Goal: Information Seeking & Learning: Learn about a topic

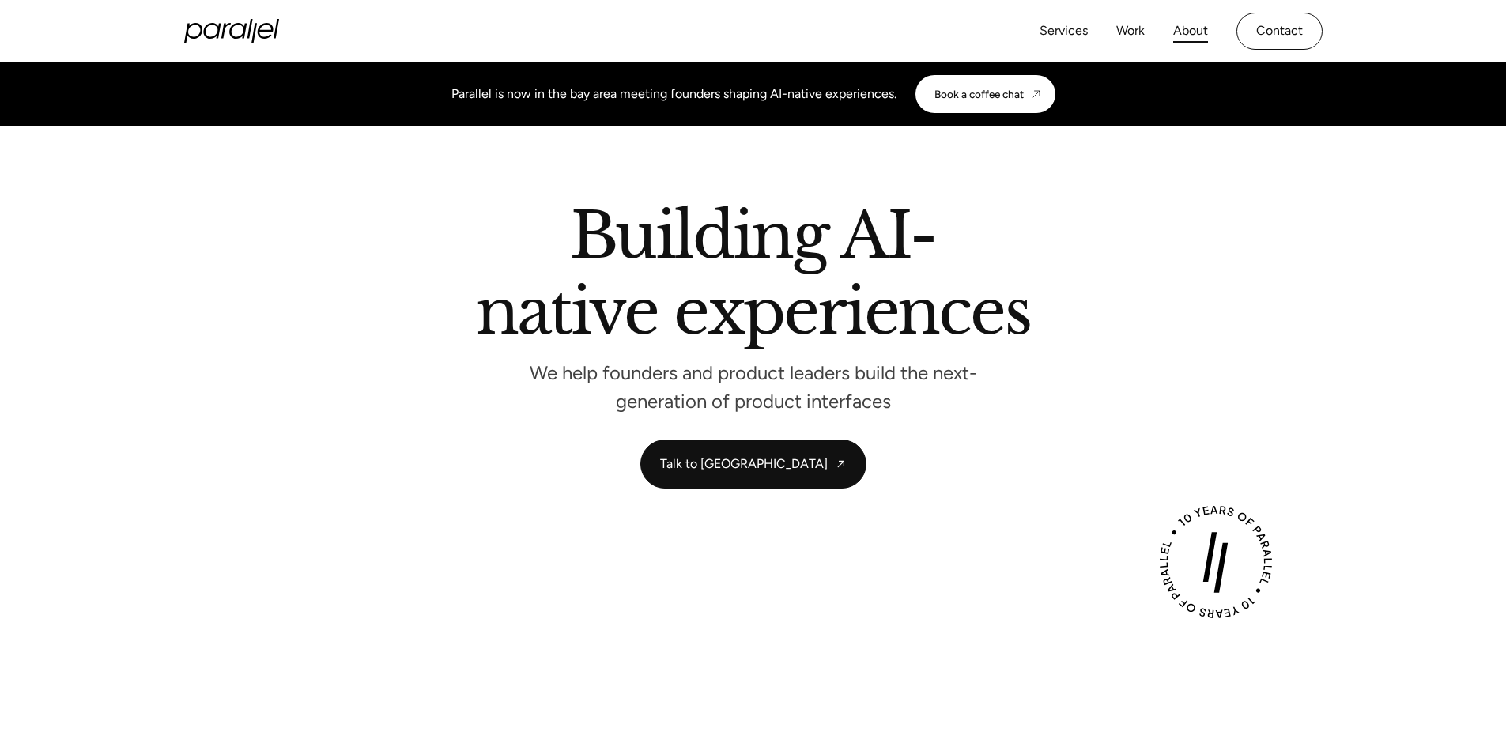
click at [1194, 36] on link "About" at bounding box center [1190, 31] width 35 height 23
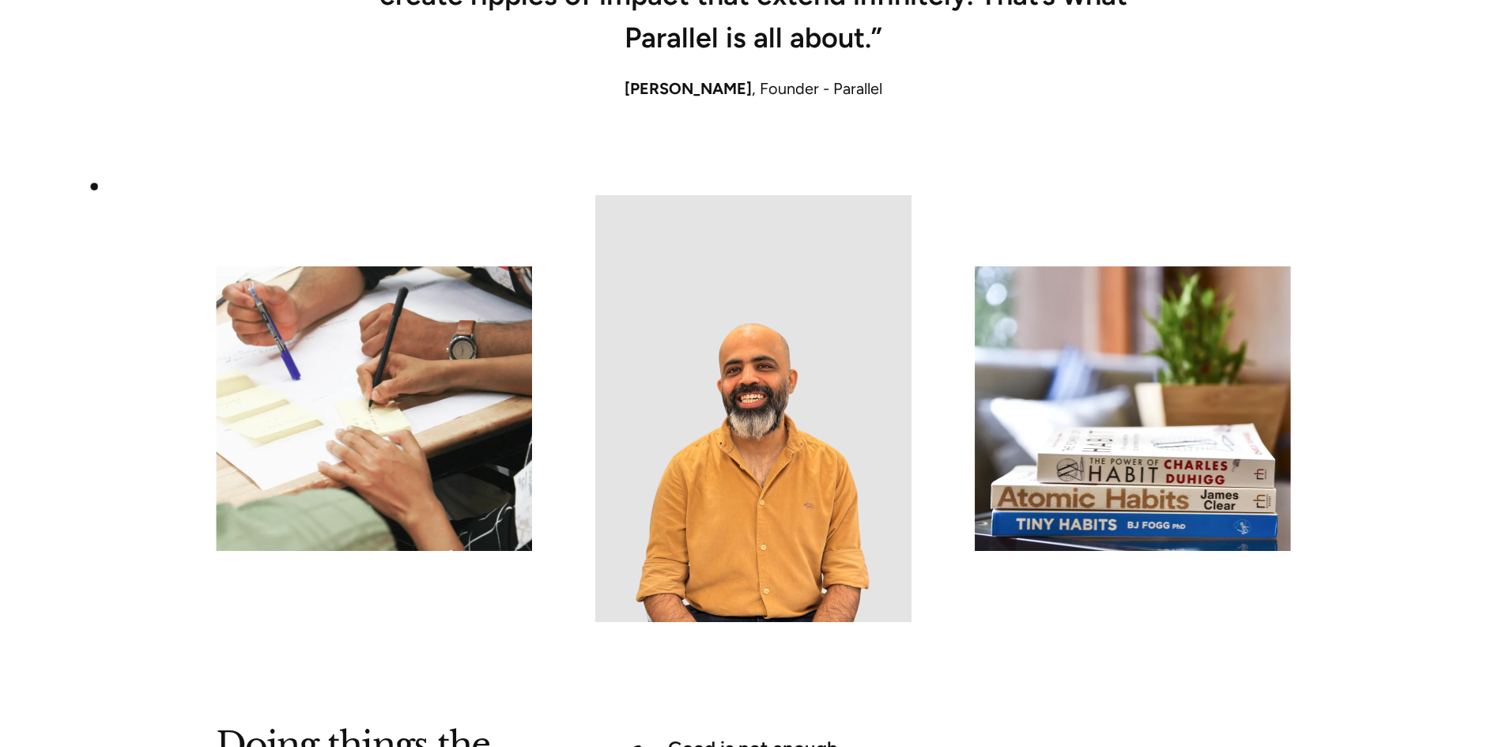
scroll to position [1502, 0]
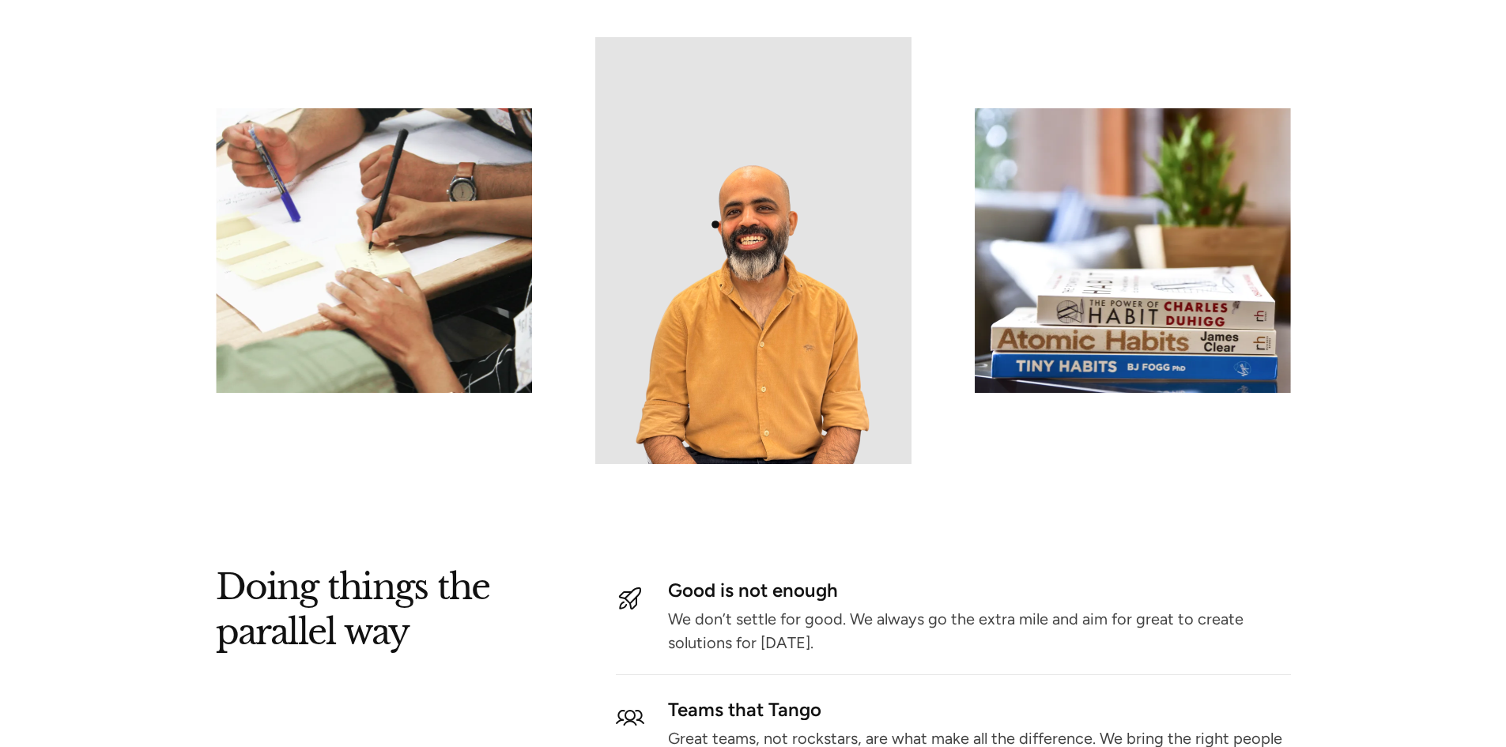
click at [715, 224] on img at bounding box center [753, 250] width 316 height 427
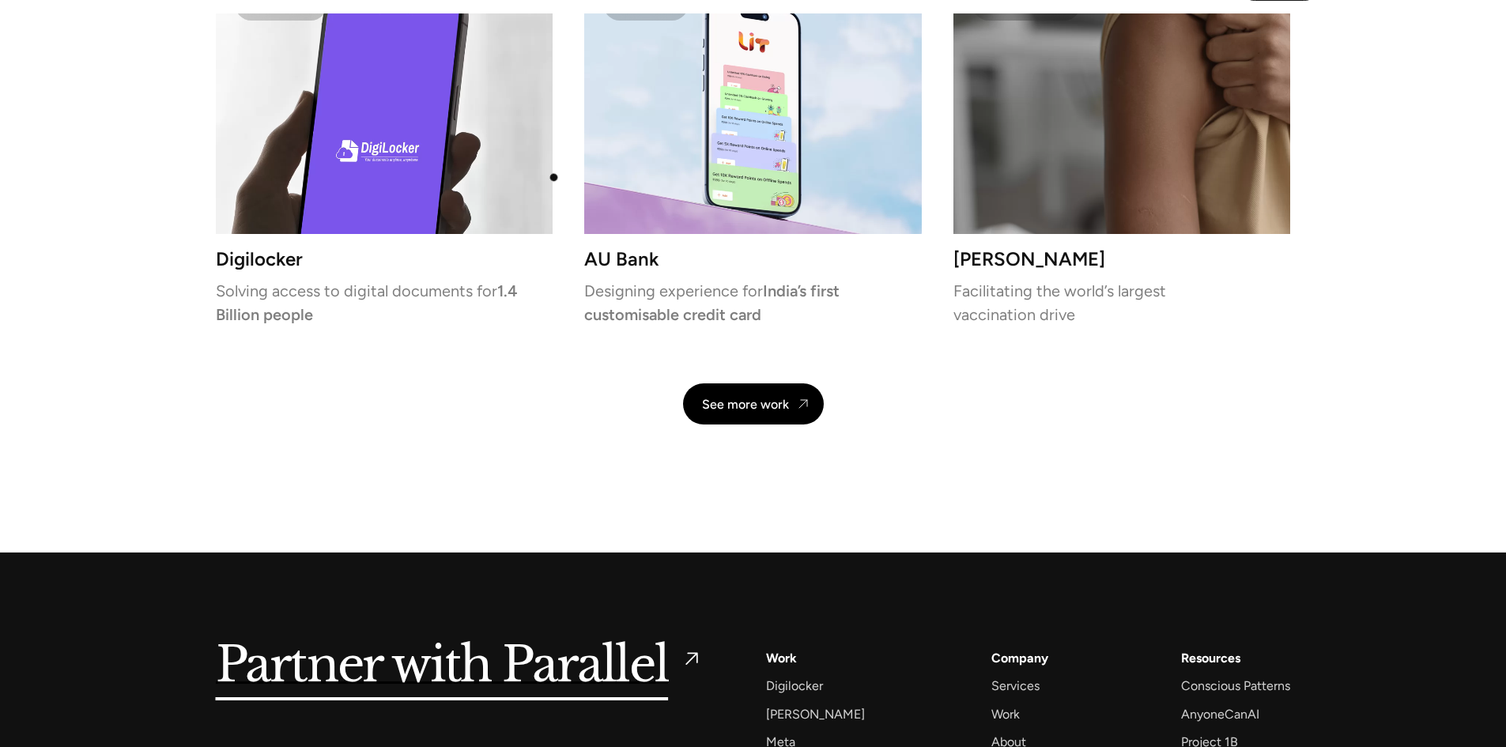
scroll to position [3396, 0]
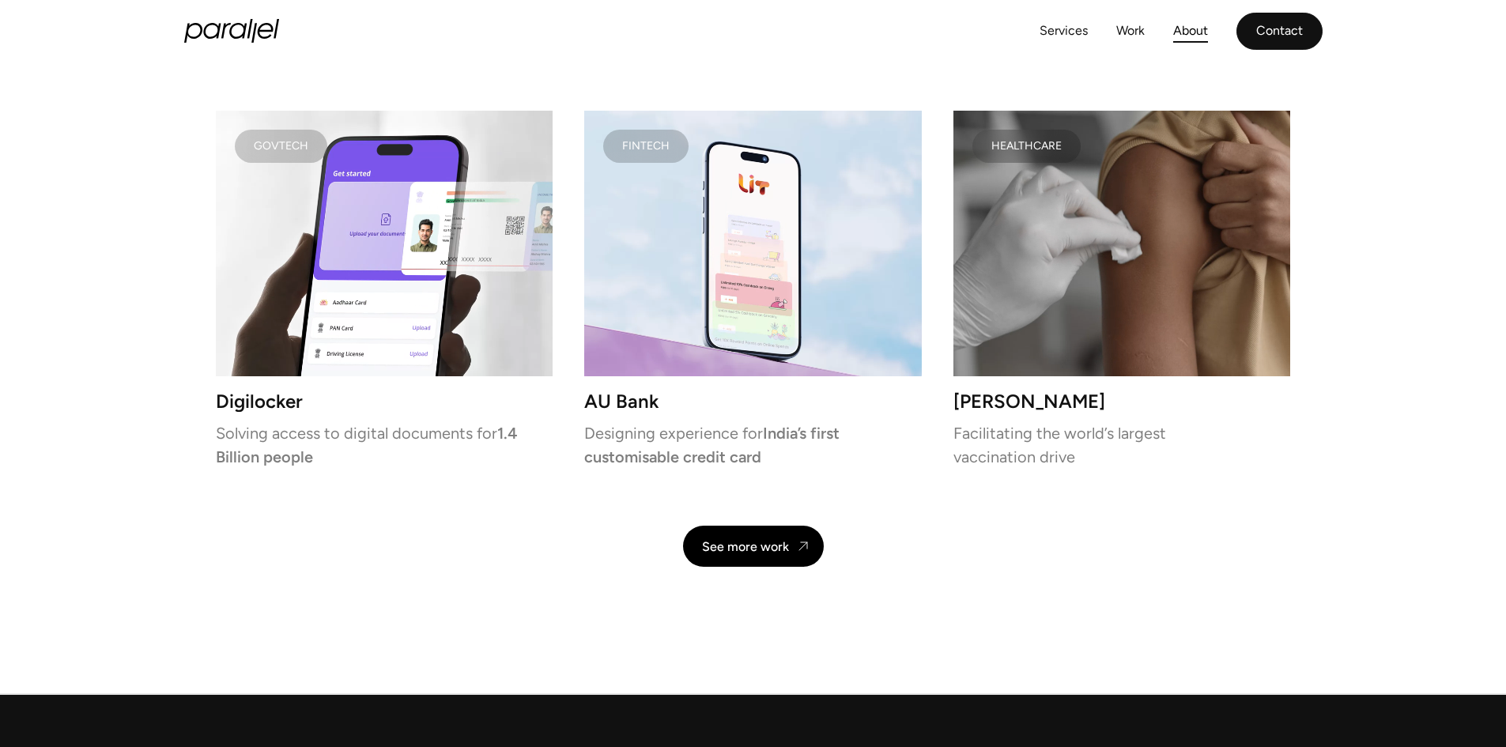
click at [1297, 32] on link "Contact" at bounding box center [1279, 31] width 86 height 37
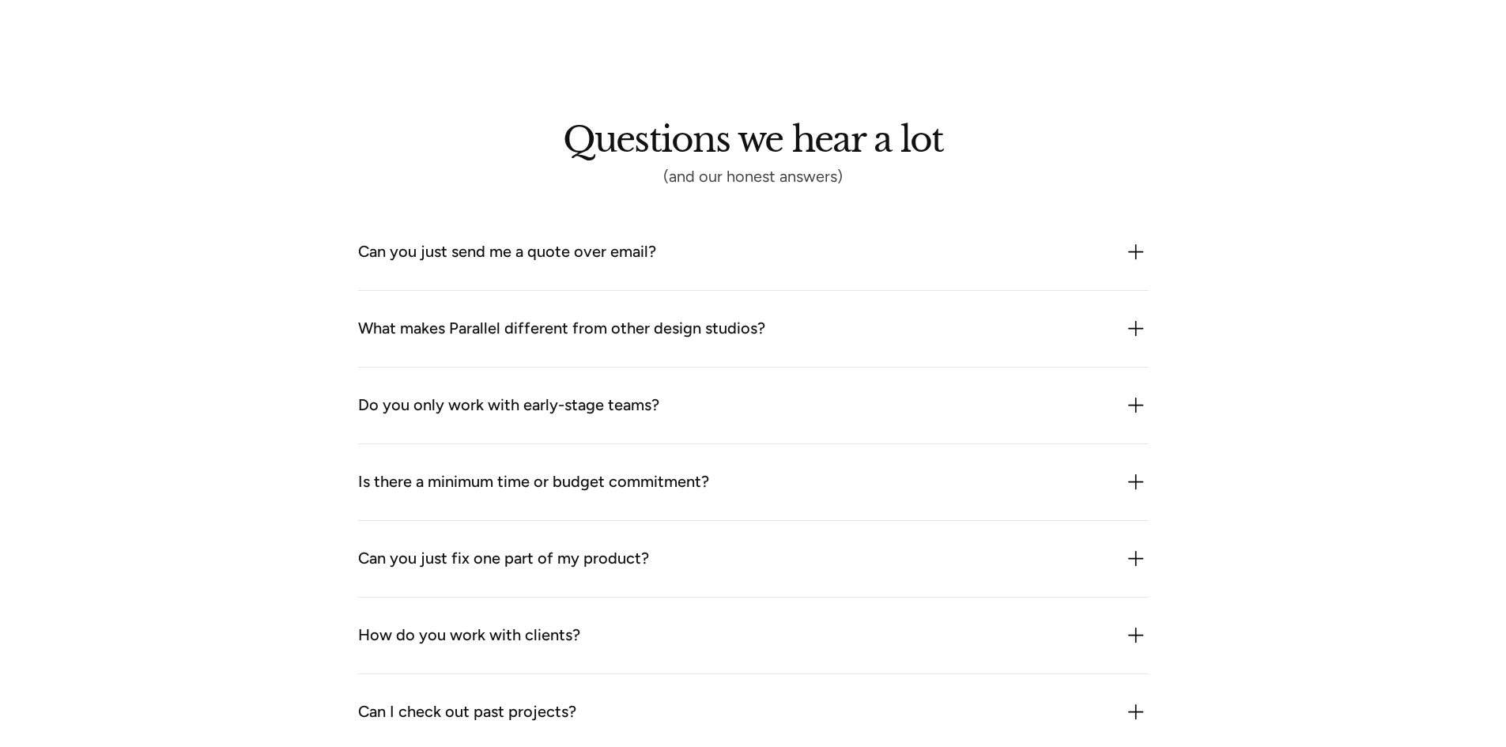
scroll to position [1739, 0]
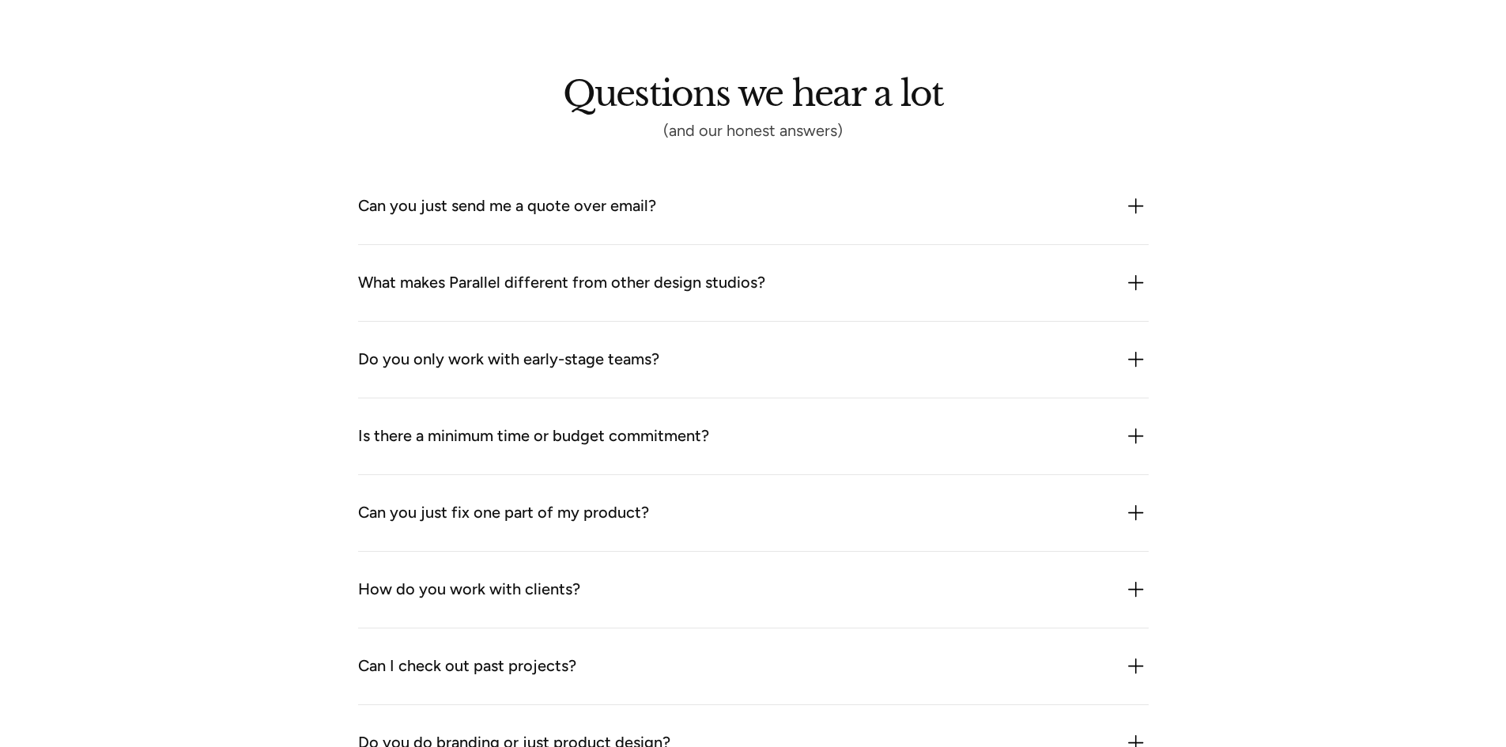
drag, startPoint x: 1153, startPoint y: 268, endPoint x: 1143, endPoint y: 278, distance: 14.5
click at [1151, 270] on div "Questions we hear a lot (and our honest answers) Can you just send me a quote o…" at bounding box center [753, 469] width 1075 height 776
click at [1143, 280] on img at bounding box center [1135, 282] width 25 height 25
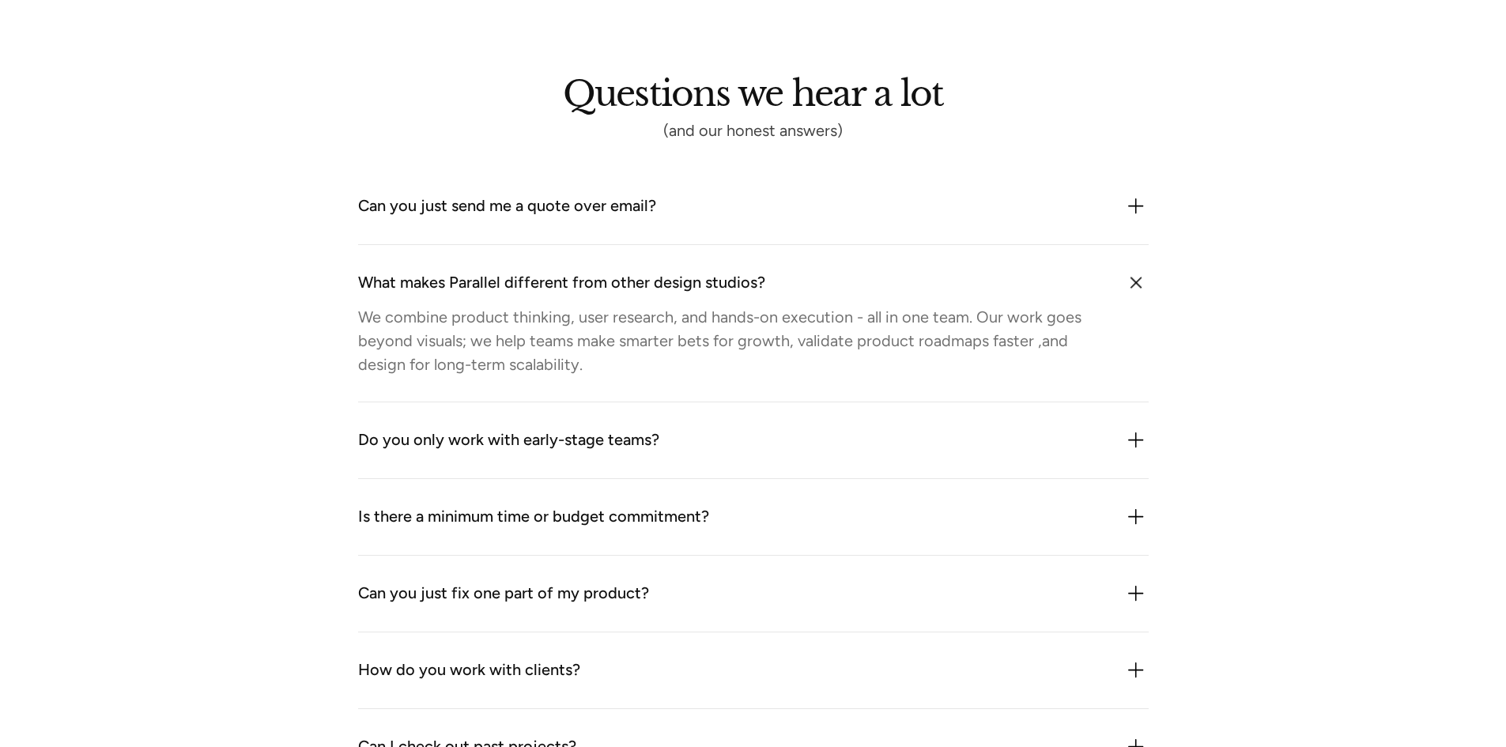
click at [1143, 280] on img at bounding box center [1136, 283] width 36 height 36
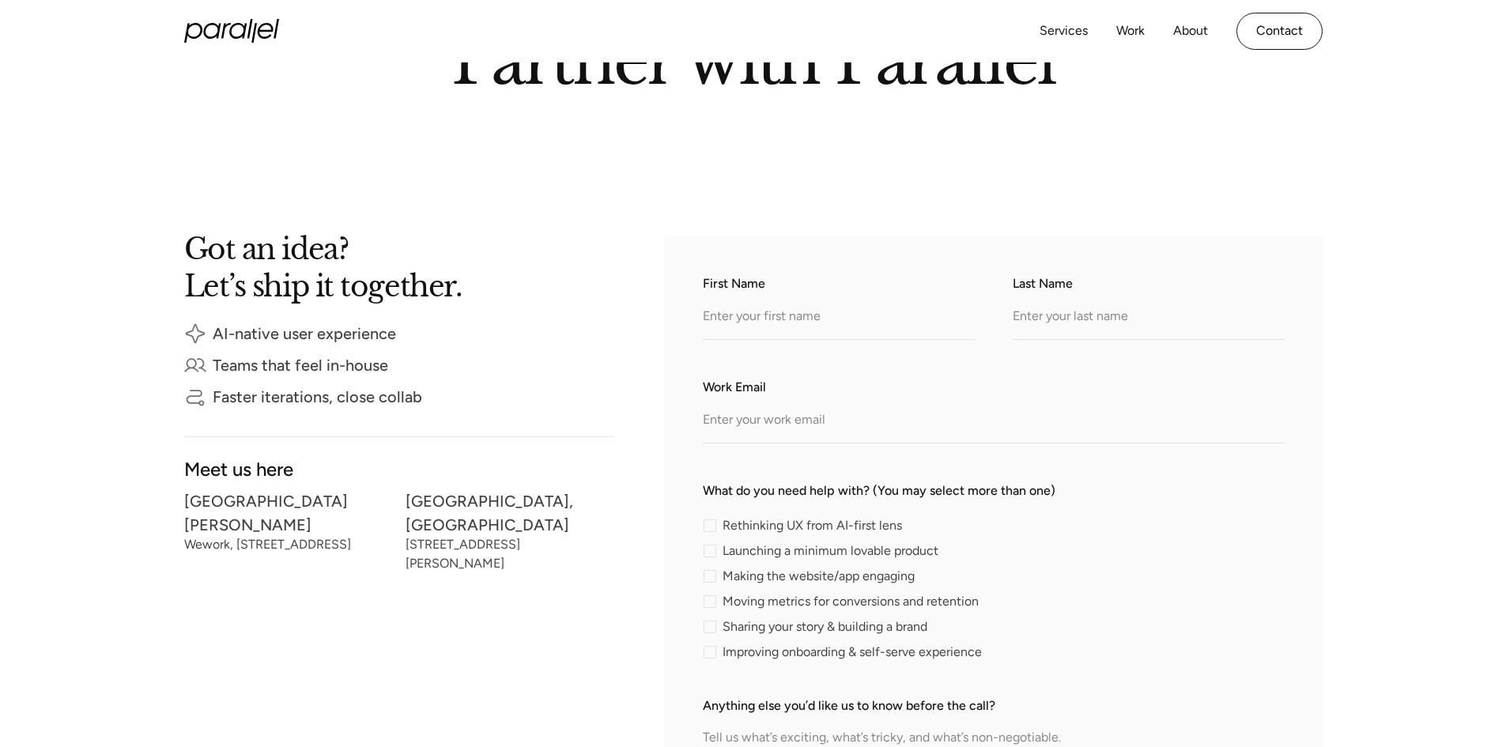
scroll to position [0, 0]
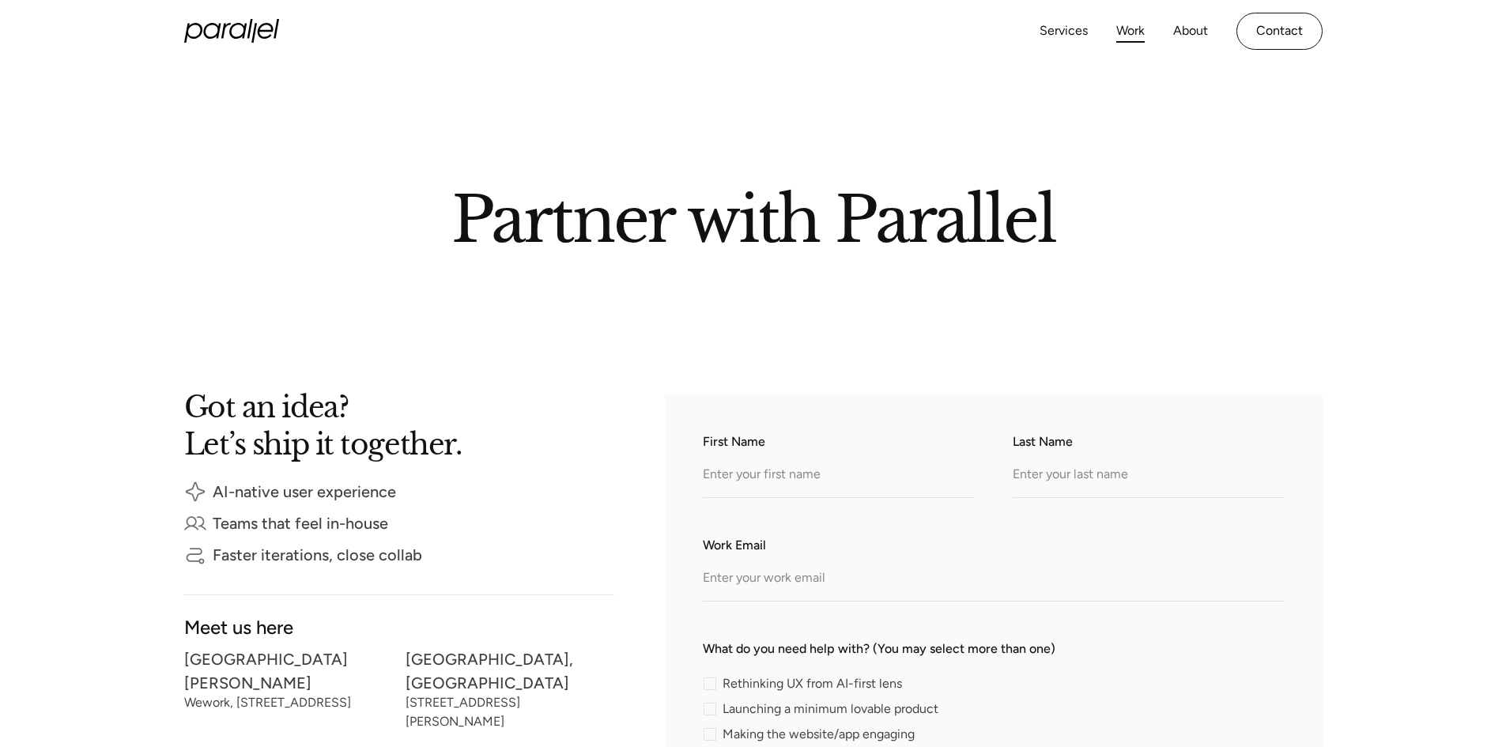
click at [1129, 36] on link "Work" at bounding box center [1130, 31] width 28 height 23
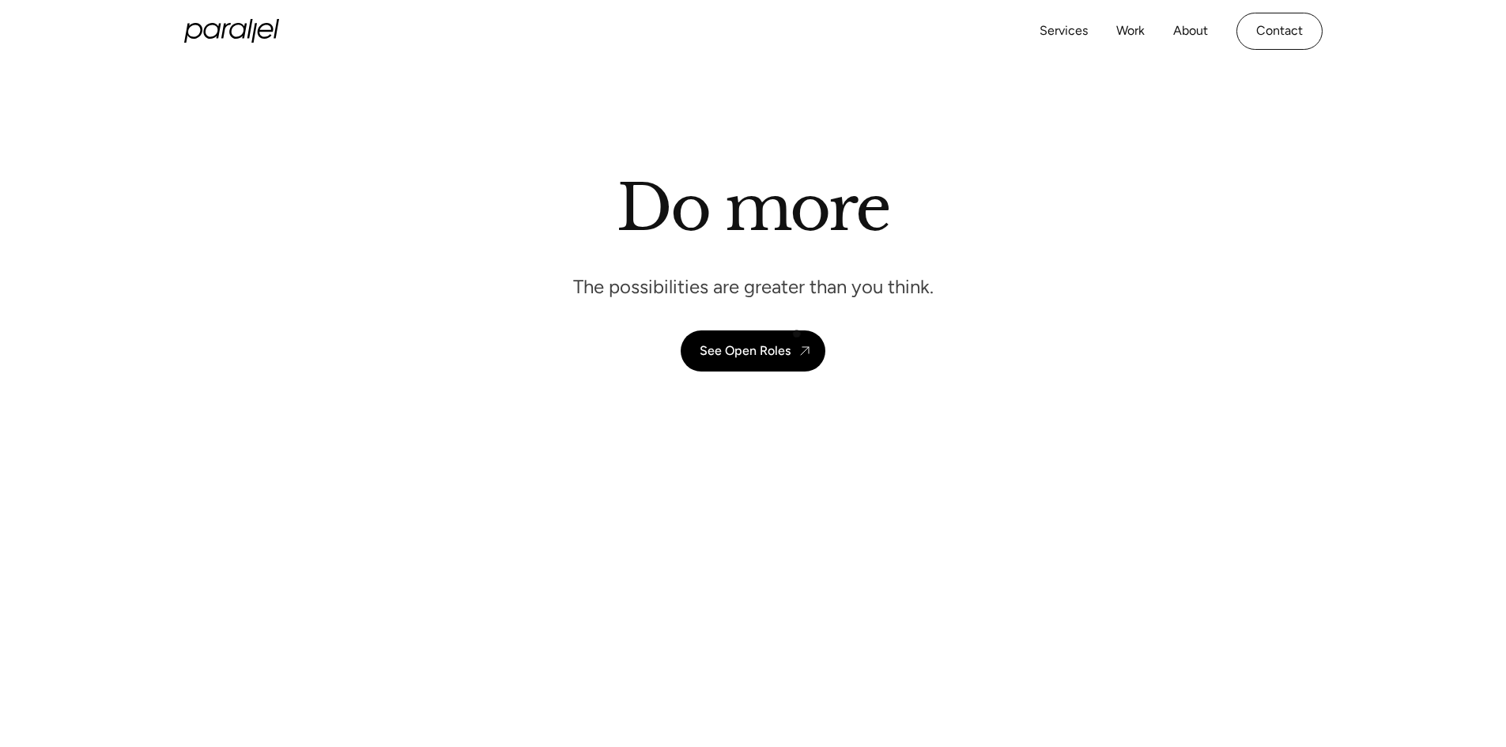
click at [817, 325] on div "Do more The possibilities are greater than you think. See Open Roles" at bounding box center [753, 271] width 1075 height 202
click at [802, 328] on div "Do more The possibilities are greater than you think. See Open Roles" at bounding box center [753, 271] width 1075 height 202
click at [760, 349] on div "See Open Roles" at bounding box center [745, 350] width 91 height 15
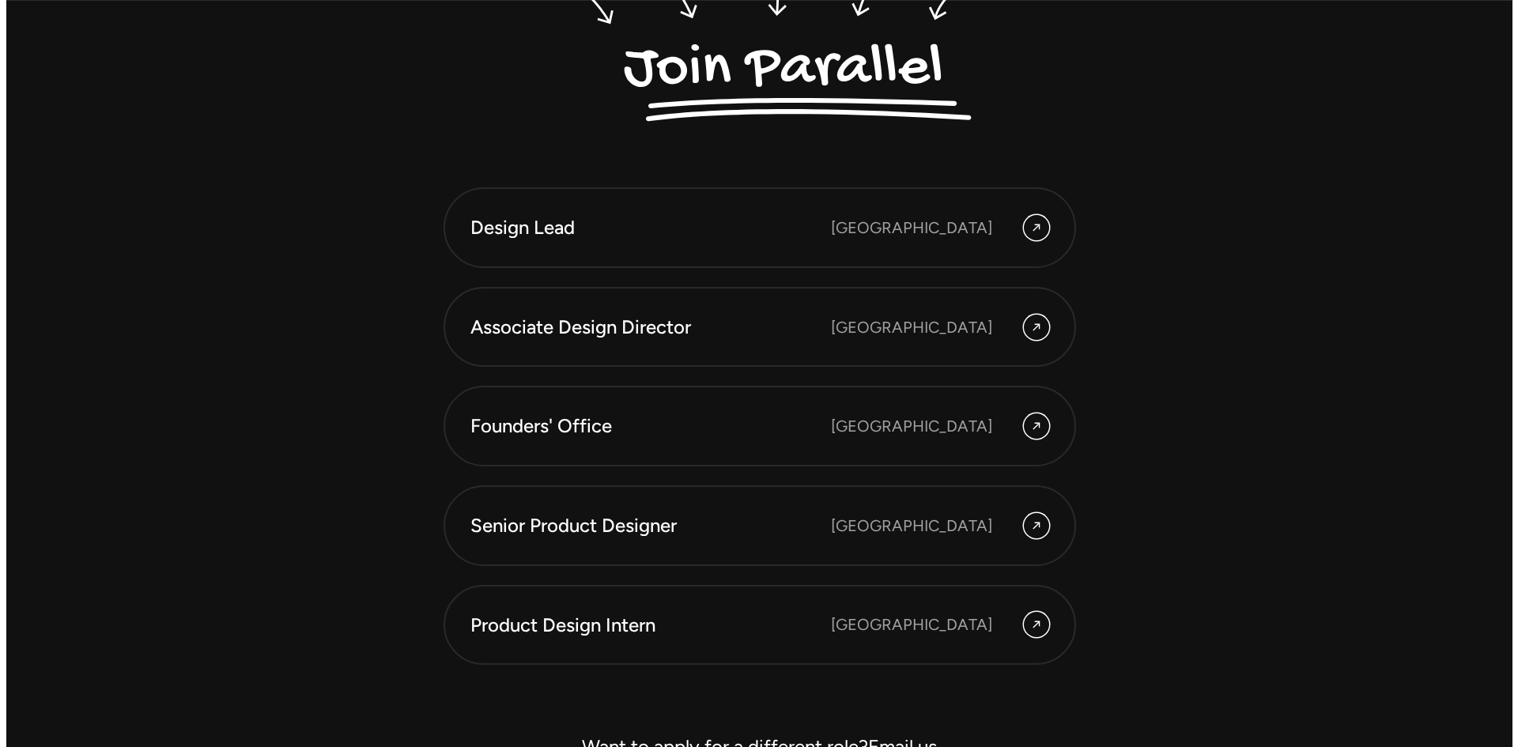
scroll to position [4453, 0]
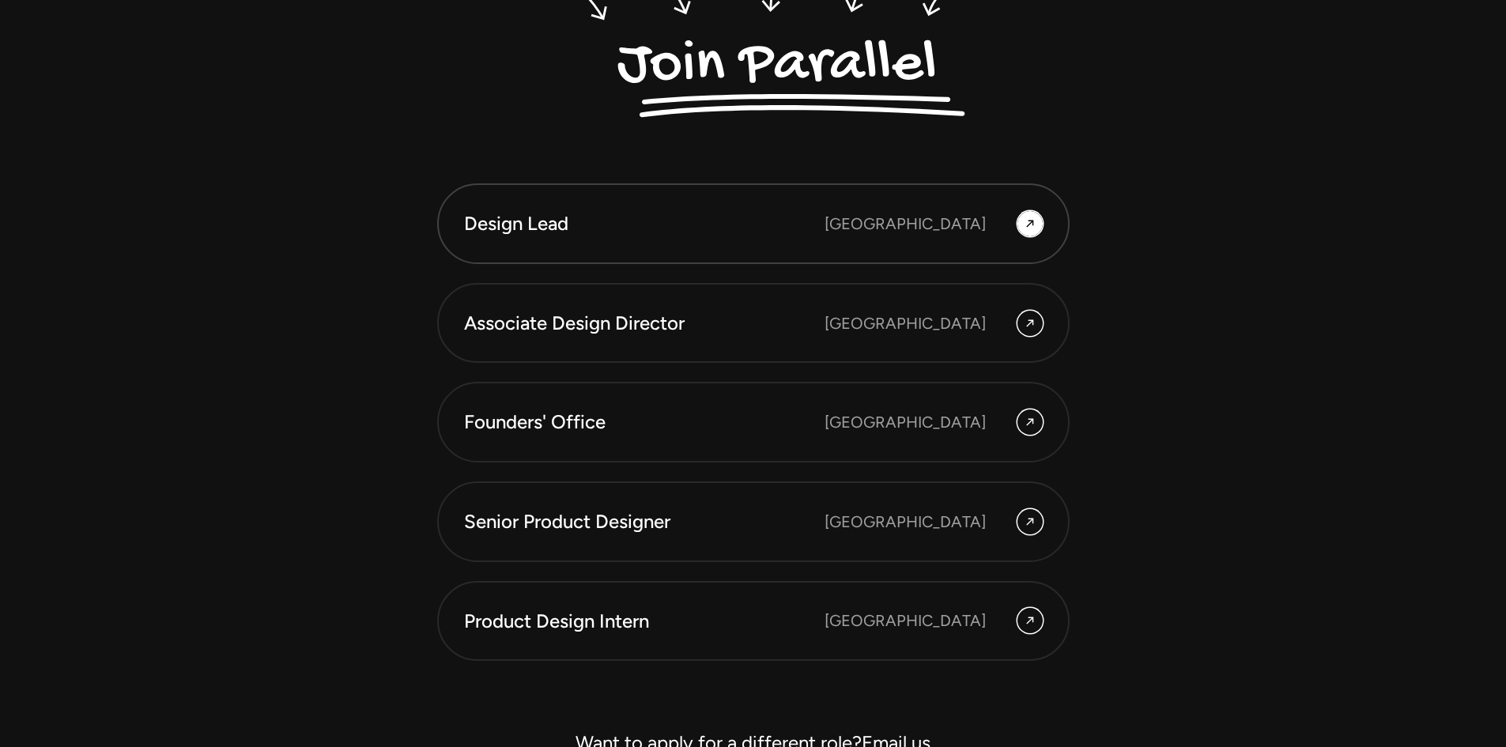
click at [1001, 224] on div "Bangalore" at bounding box center [933, 223] width 218 height 25
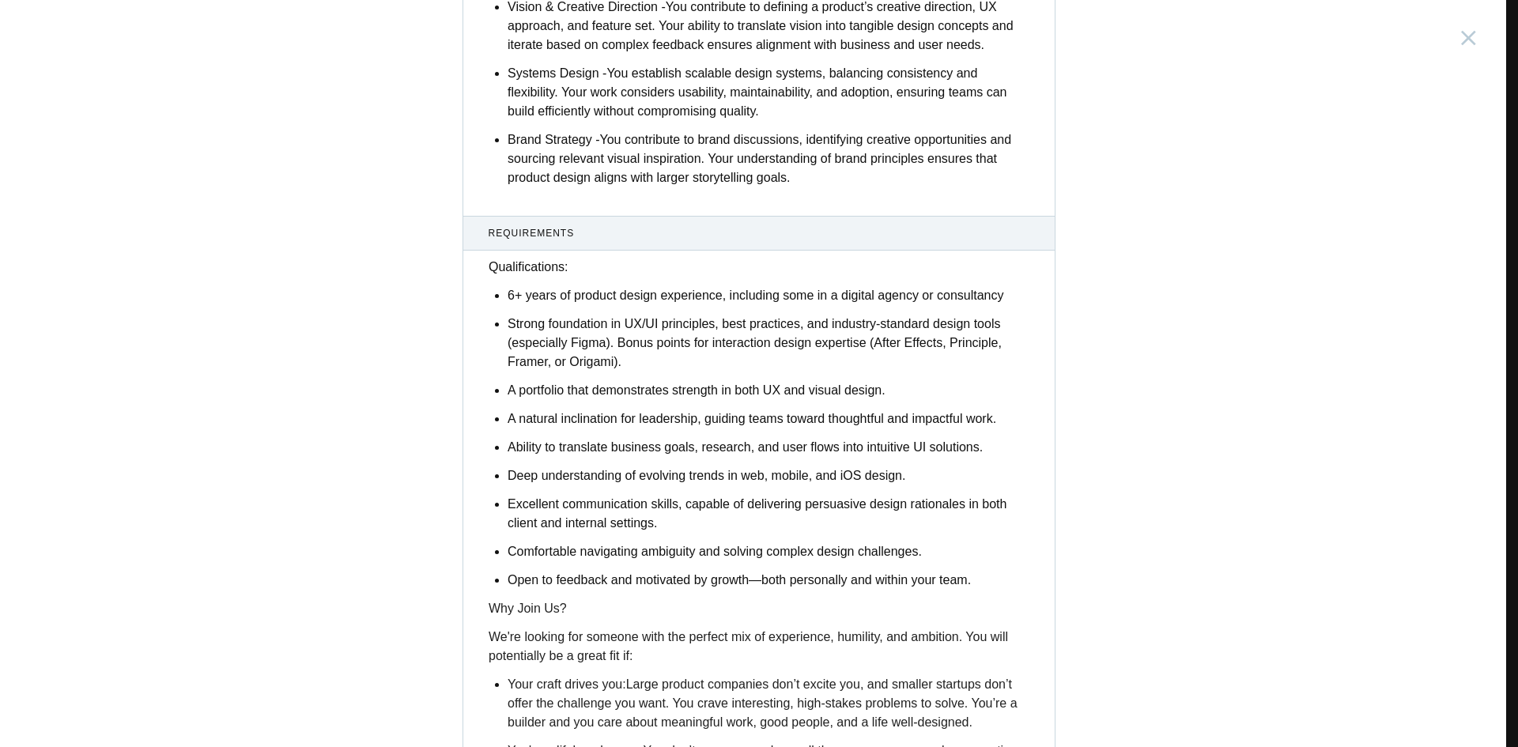
scroll to position [1739, 0]
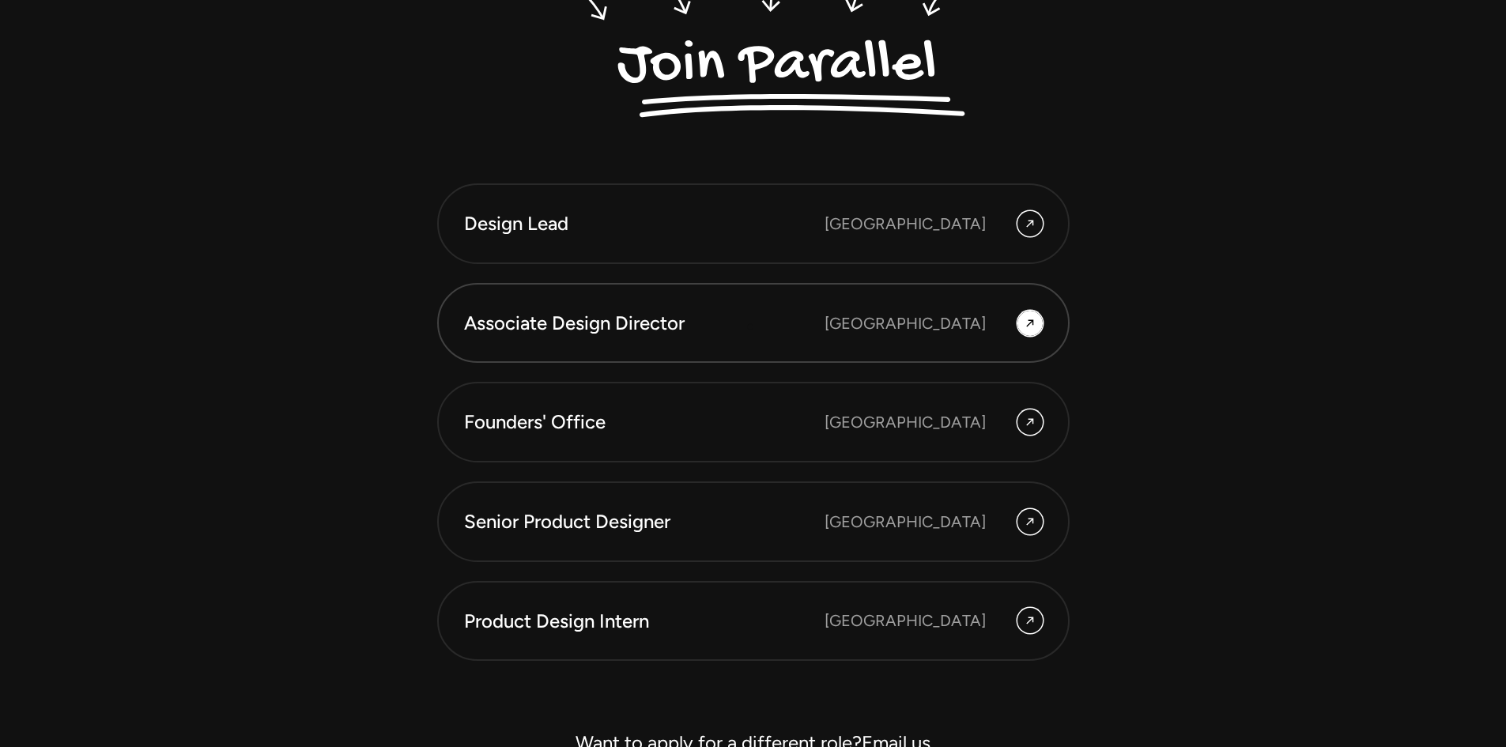
click at [750, 326] on div "Associate Design Director" at bounding box center [644, 323] width 360 height 27
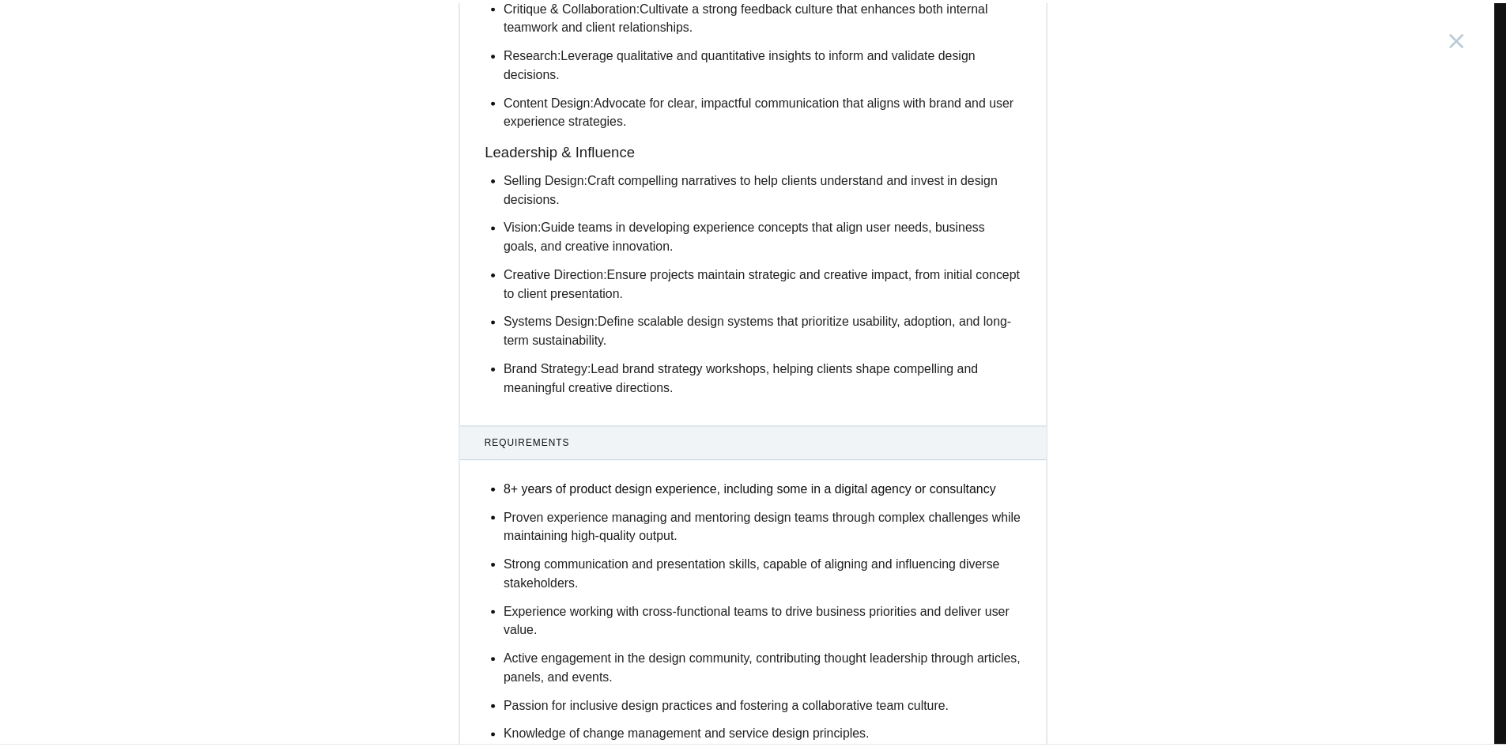
scroll to position [1660, 0]
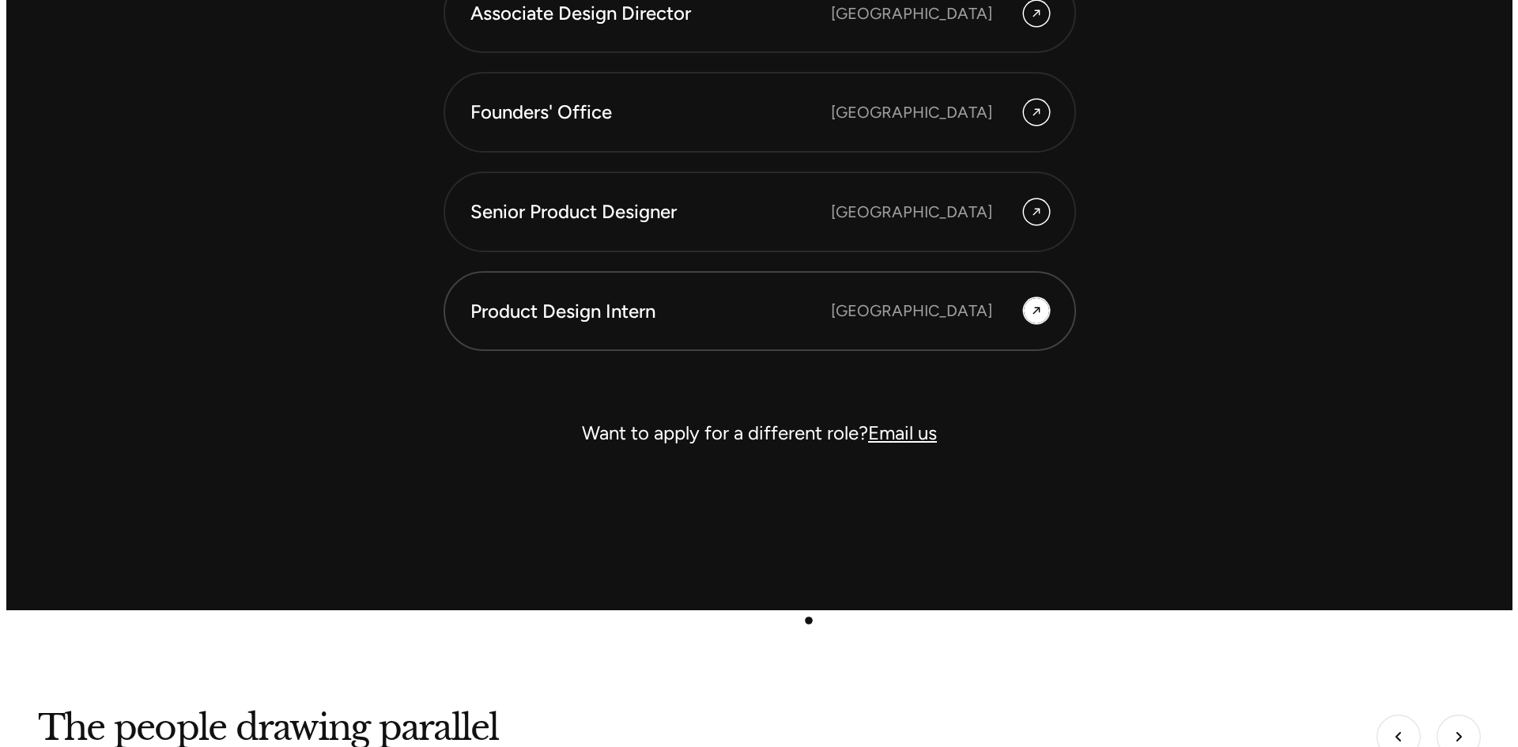
scroll to position [4769, 0]
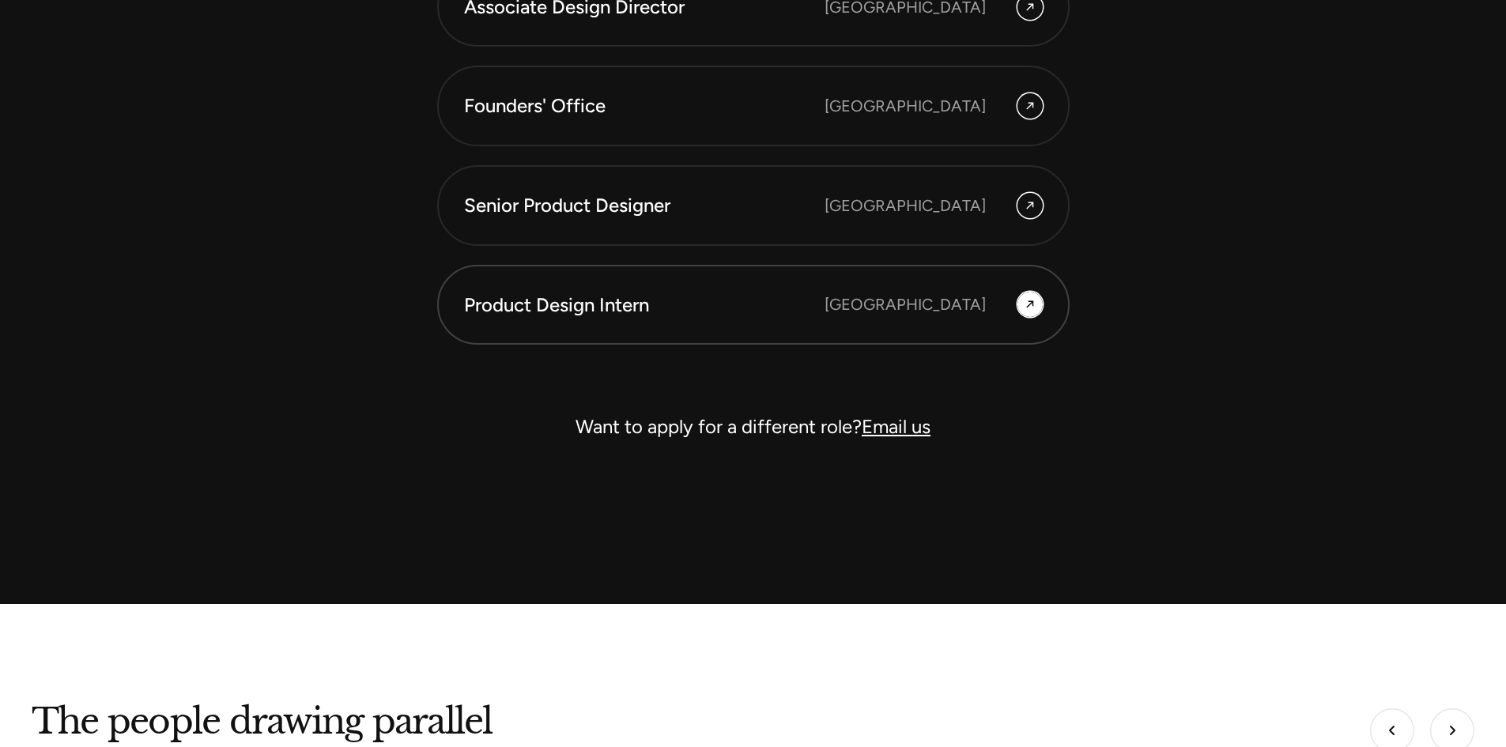
click at [795, 296] on div "Product Design Intern" at bounding box center [644, 305] width 360 height 27
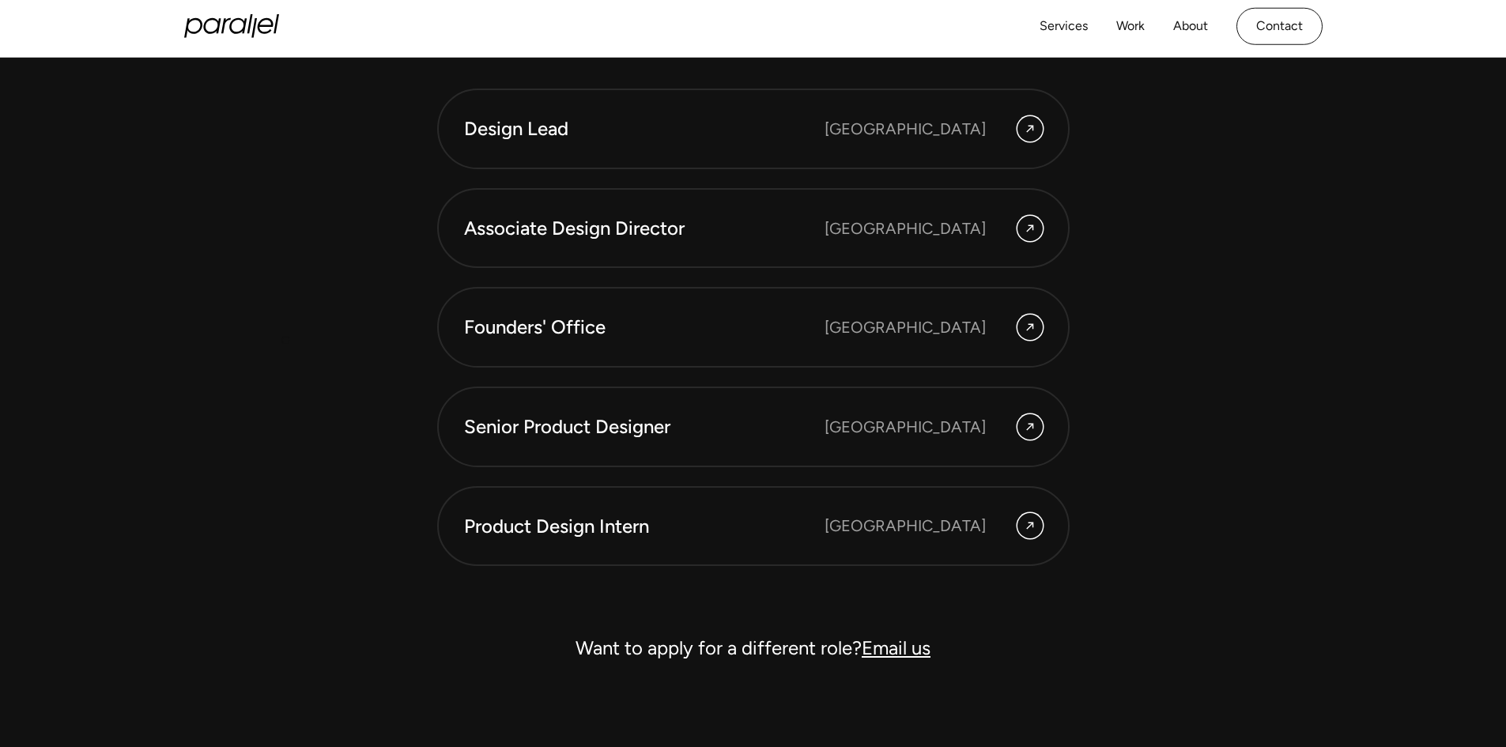
scroll to position [4532, 0]
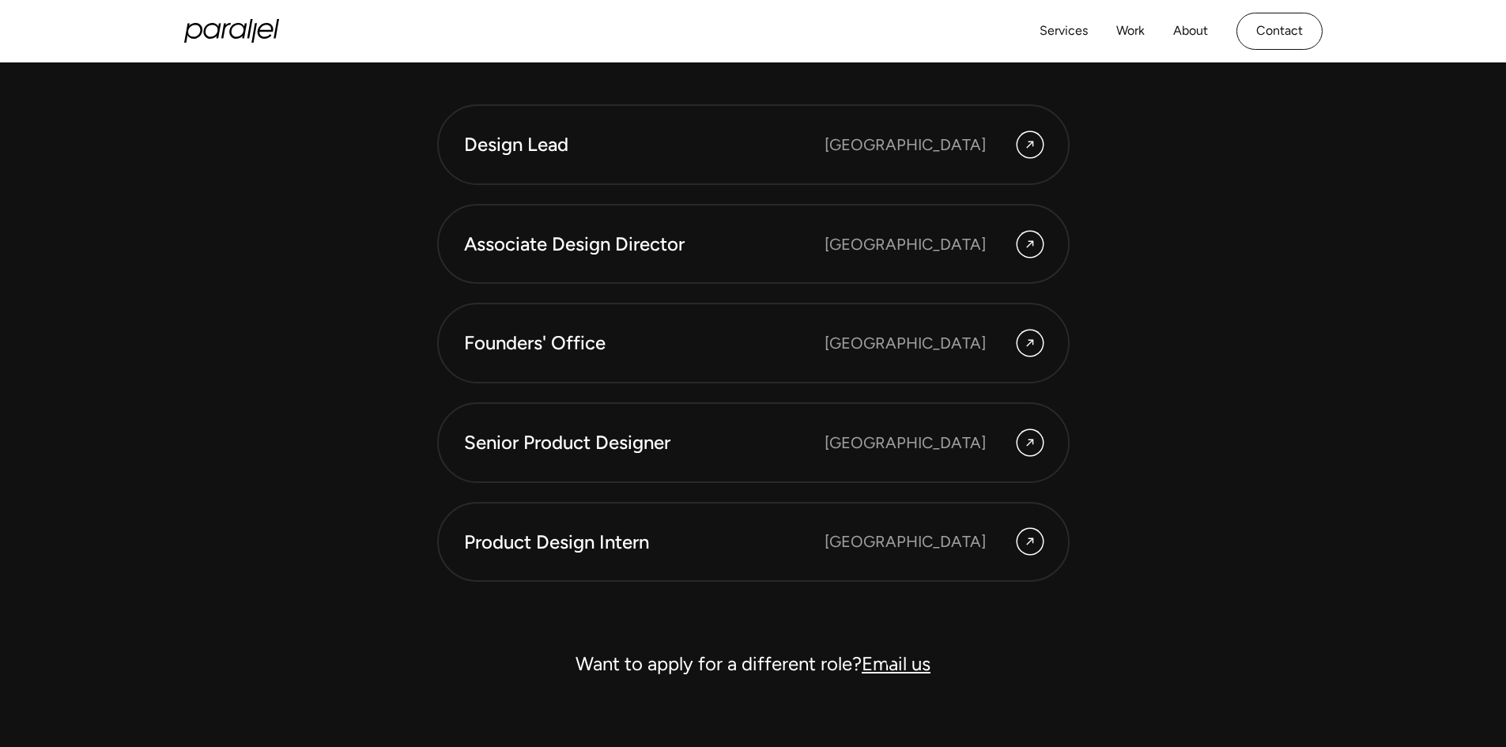
click at [892, 665] on link "Email us" at bounding box center [896, 663] width 69 height 23
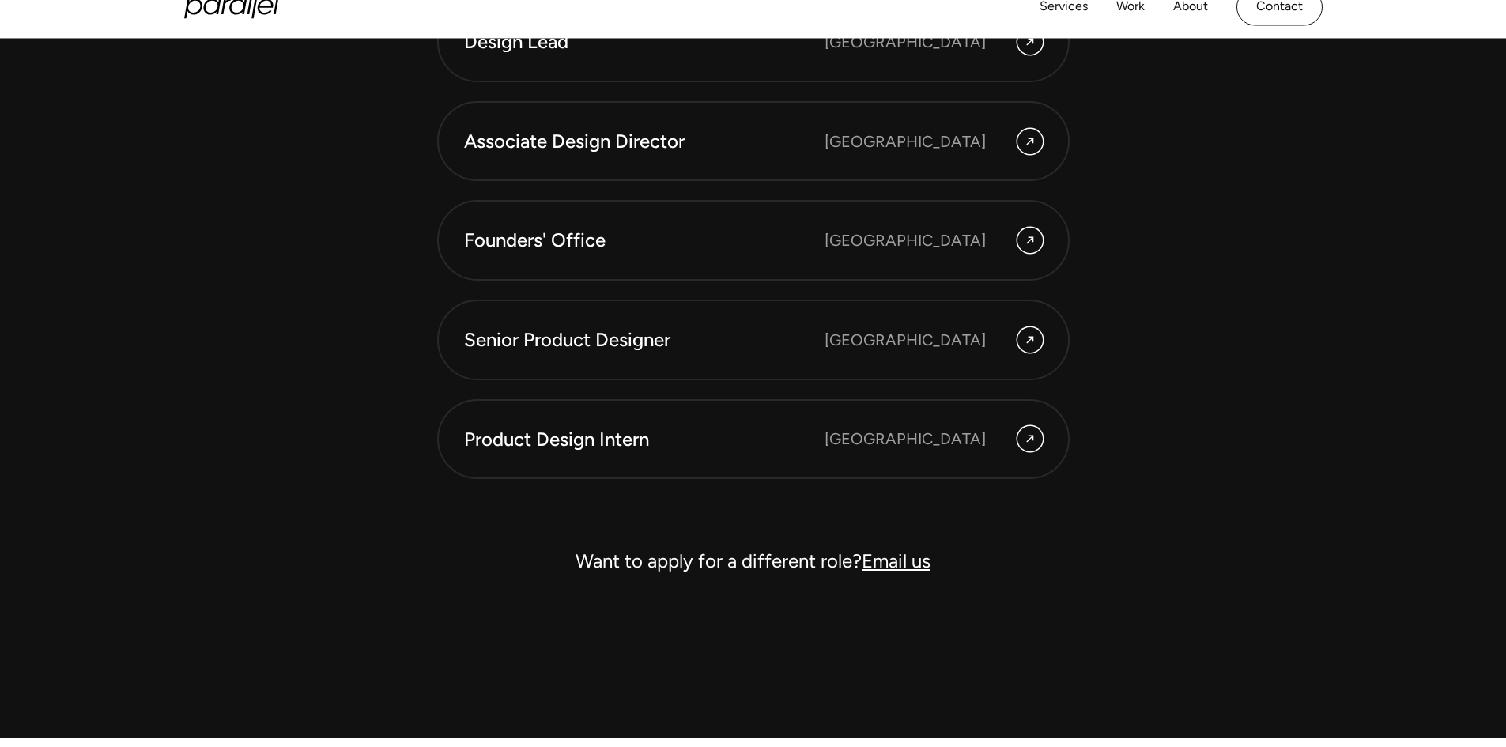
scroll to position [4690, 0]
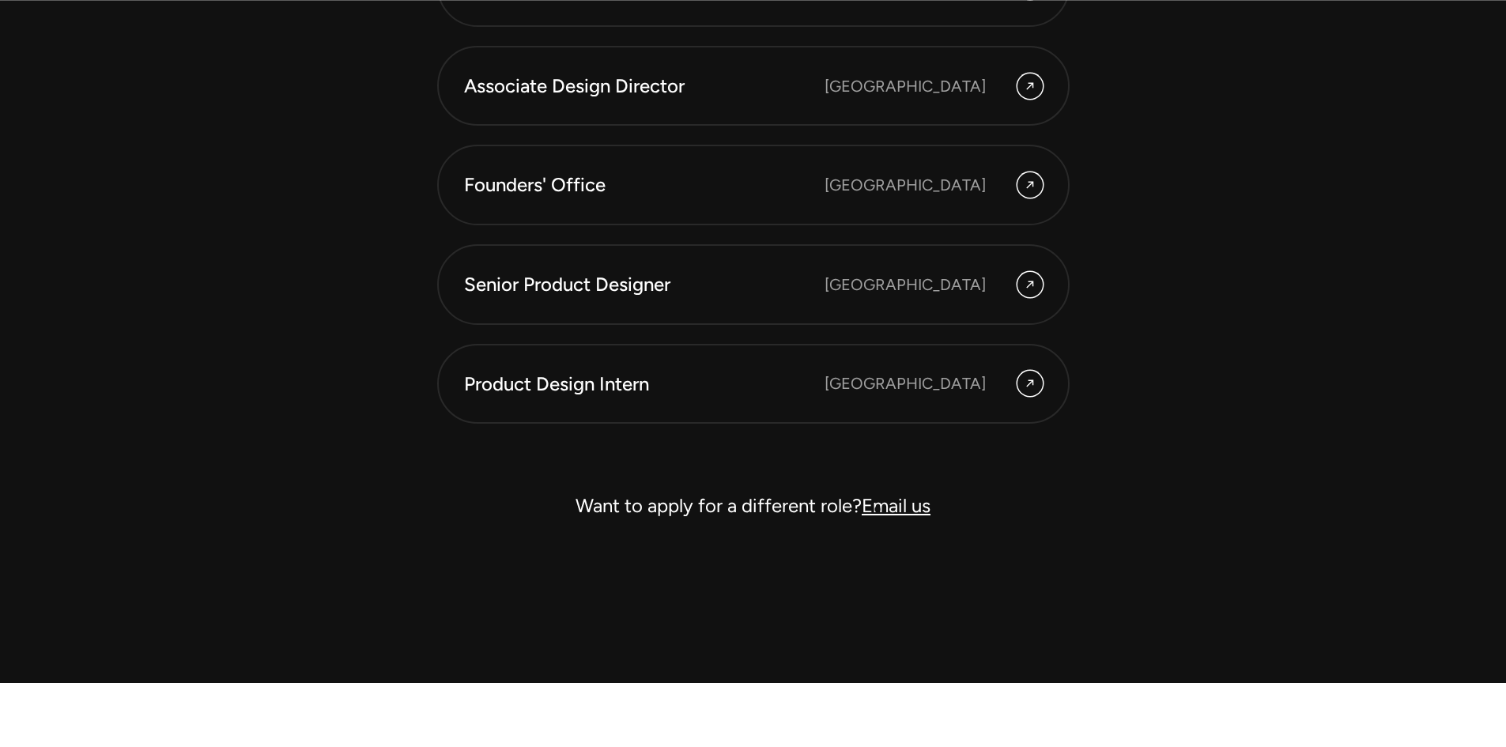
click at [877, 510] on link "Email us" at bounding box center [896, 505] width 69 height 23
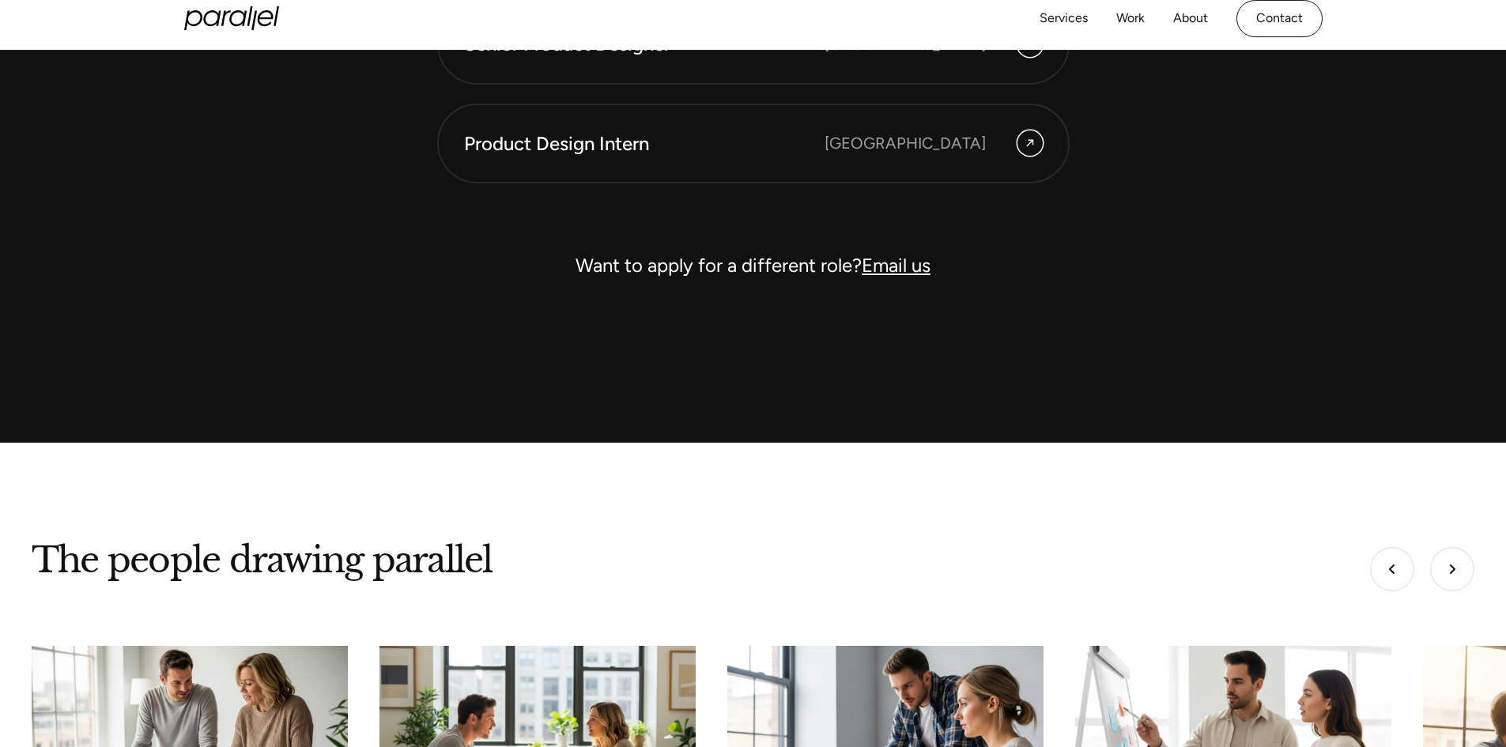
scroll to position [4927, 0]
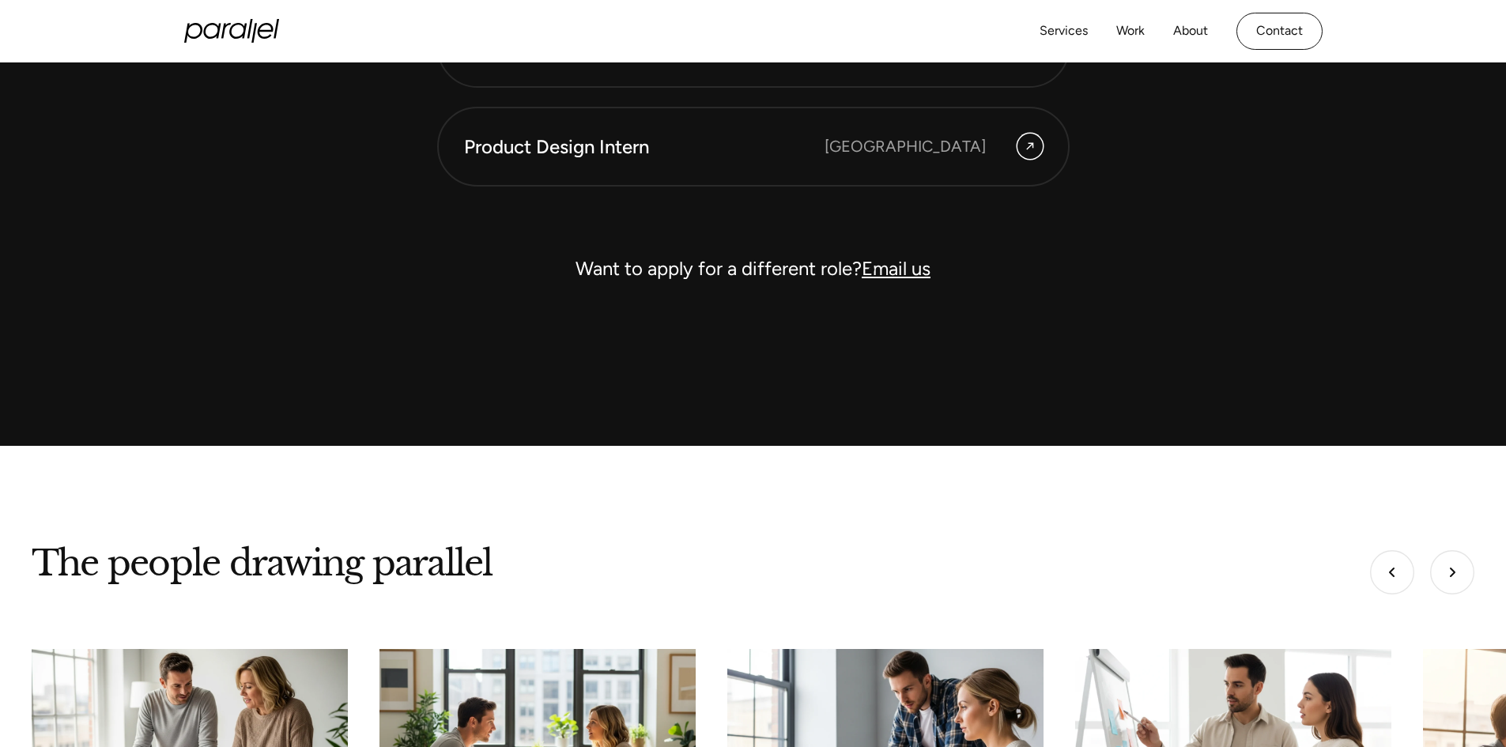
click at [875, 268] on link "Email us" at bounding box center [896, 268] width 69 height 23
click at [892, 270] on link "Email us" at bounding box center [896, 268] width 69 height 23
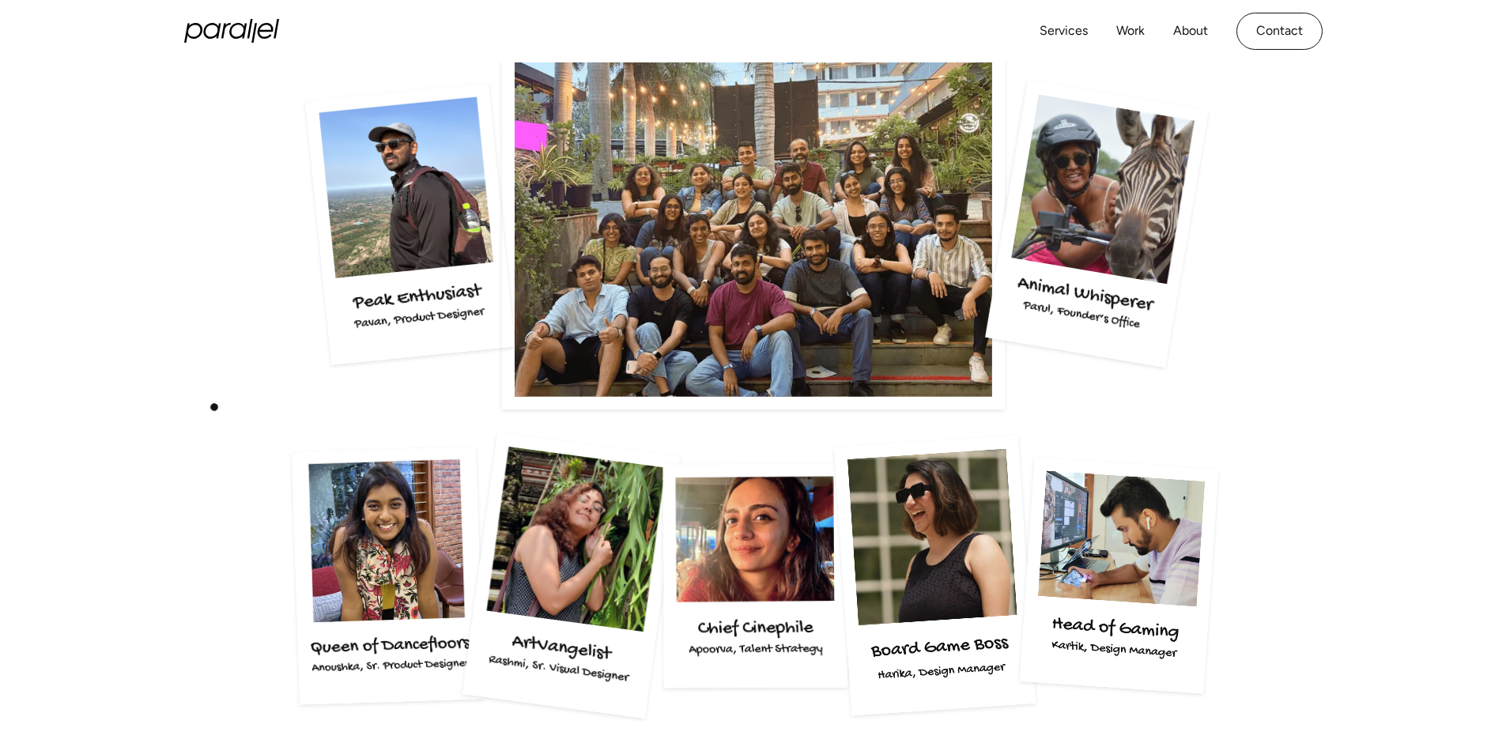
scroll to position [2951, 0]
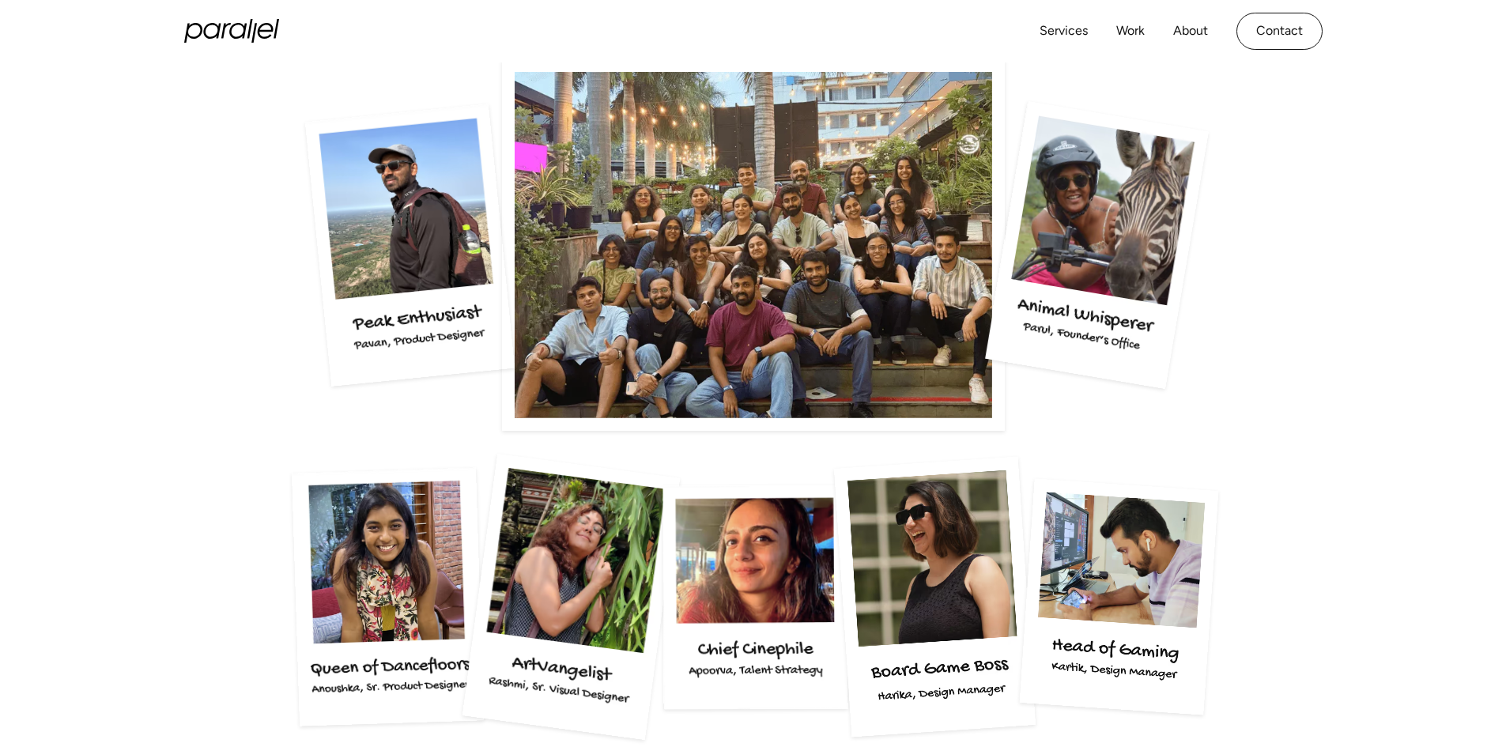
click at [427, 195] on img at bounding box center [409, 245] width 209 height 282
drag, startPoint x: 427, startPoint y: 195, endPoint x: 216, endPoint y: 205, distance: 211.3
click at [216, 205] on div at bounding box center [753, 245] width 1075 height 372
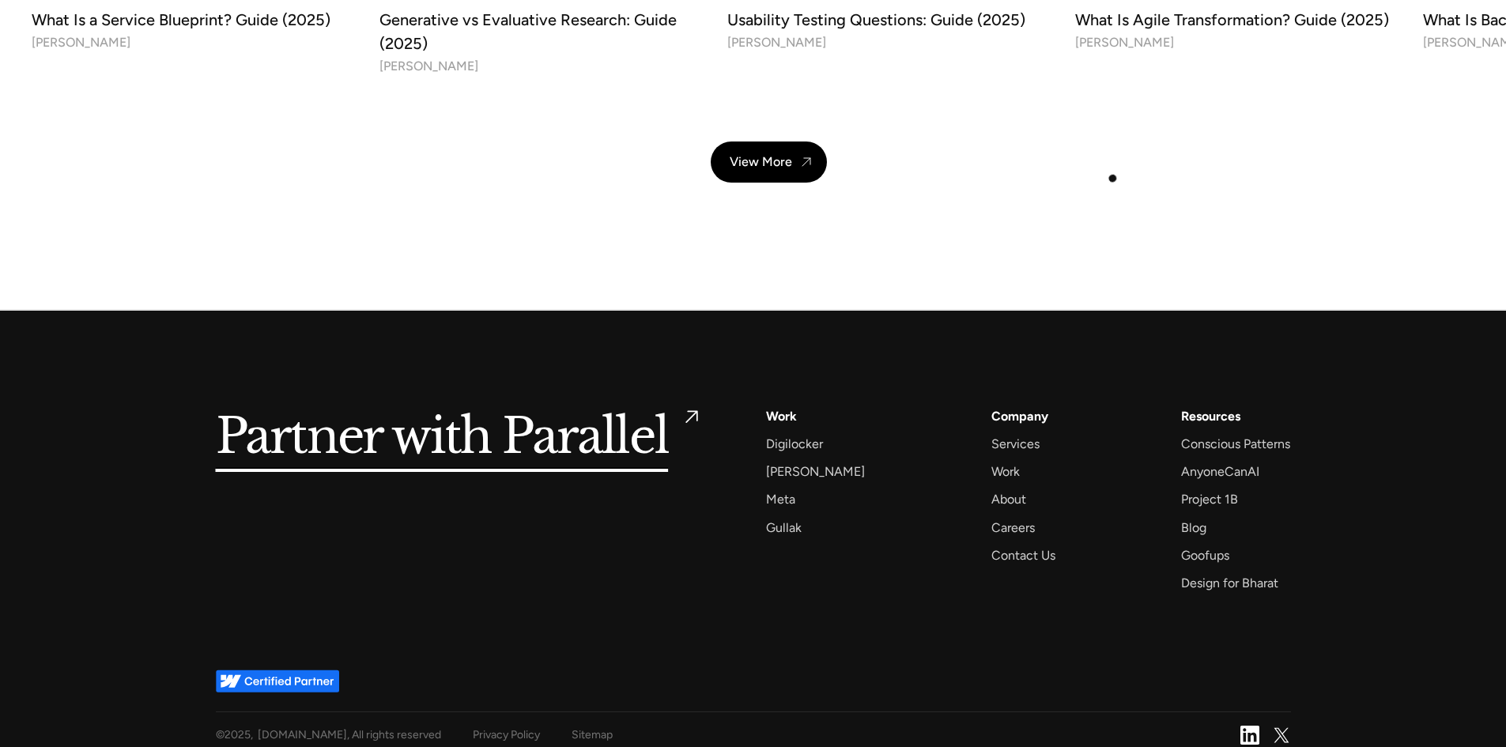
scroll to position [5802, 0]
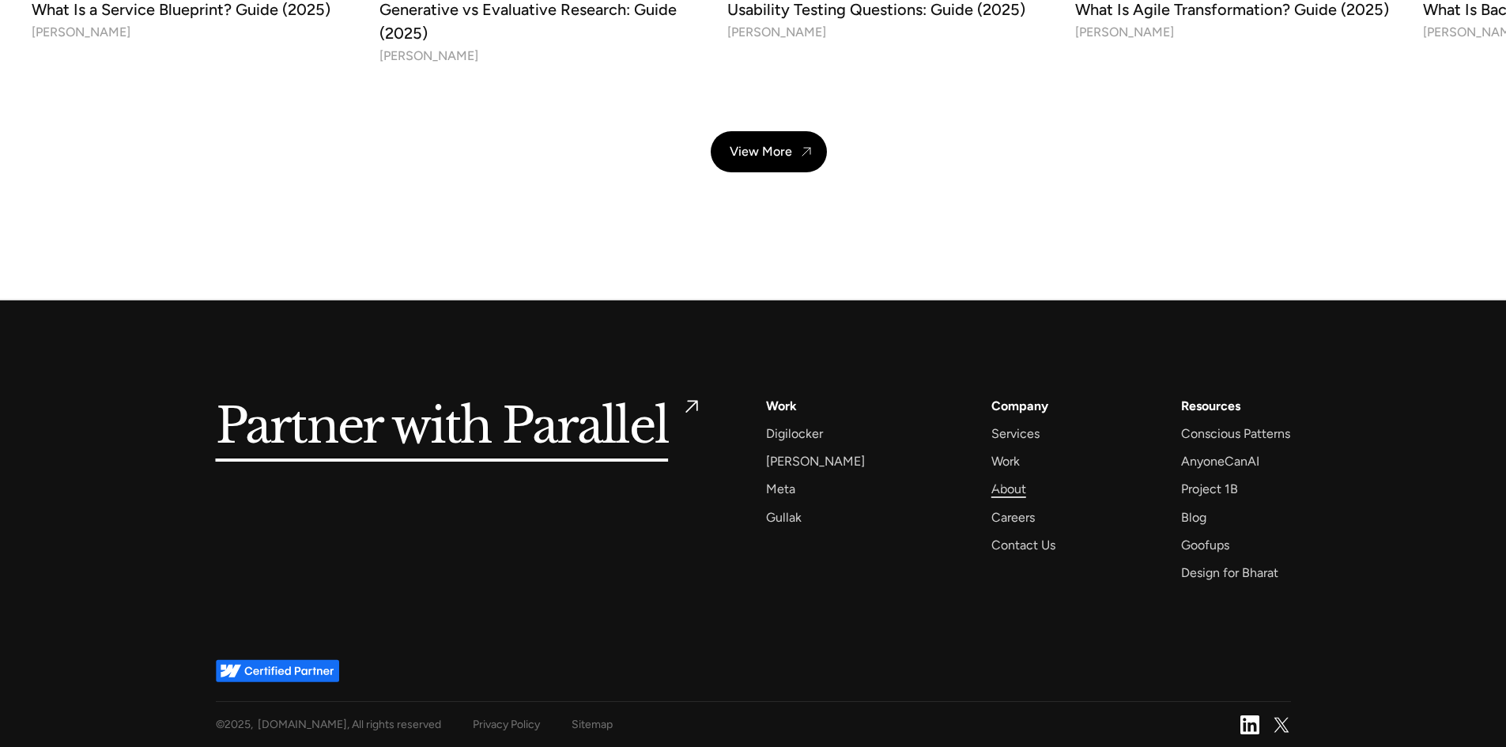
click at [998, 481] on div "About" at bounding box center [1008, 488] width 35 height 21
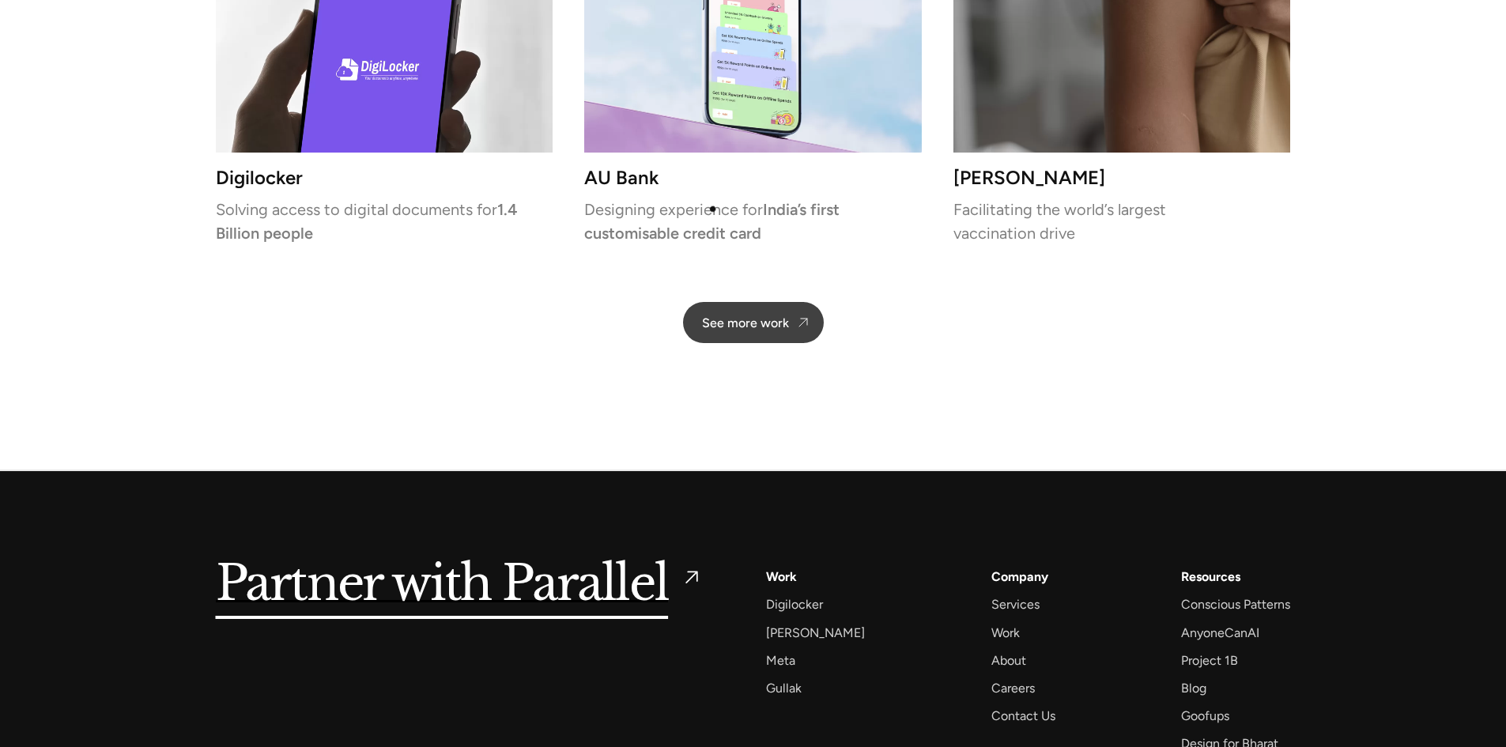
scroll to position [3791, 0]
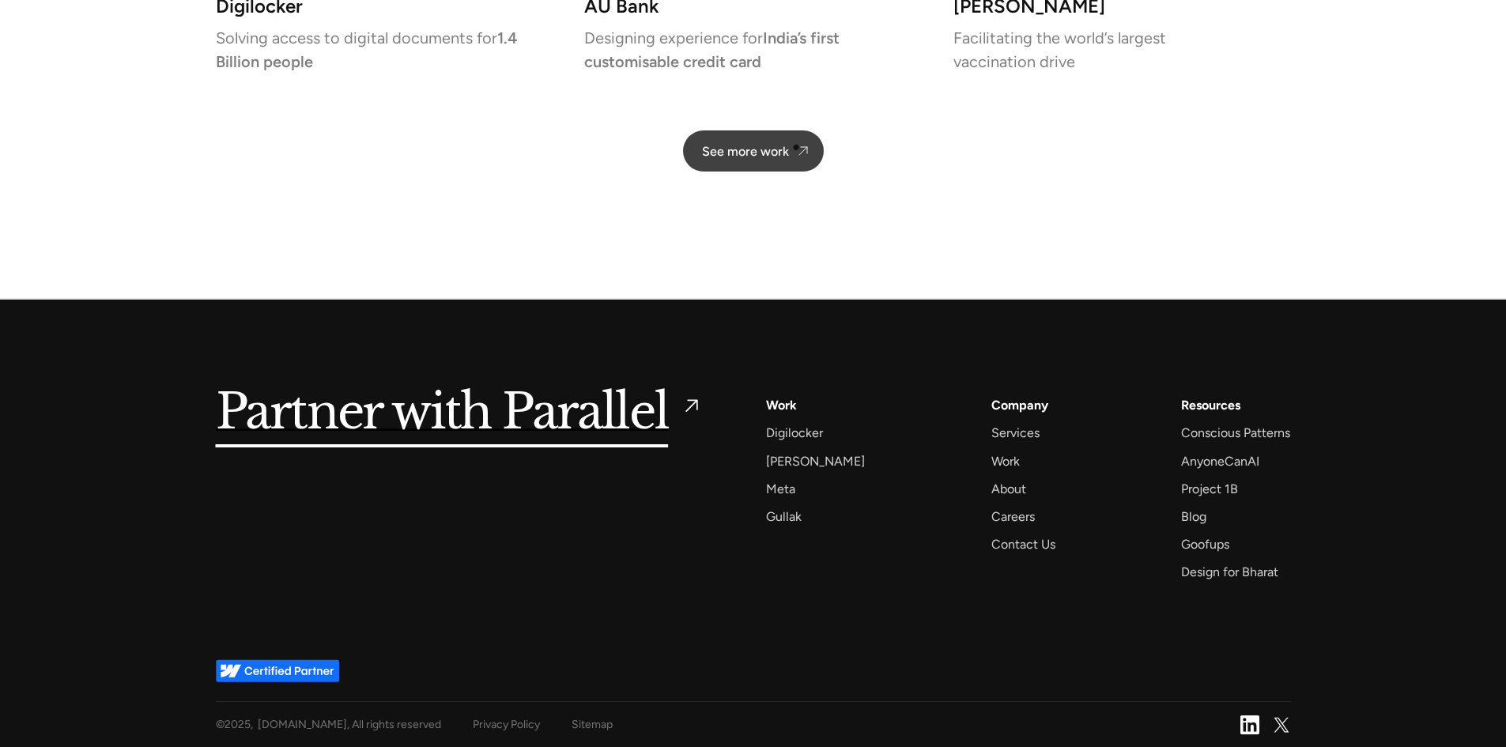
click at [798, 145] on img at bounding box center [803, 151] width 16 height 16
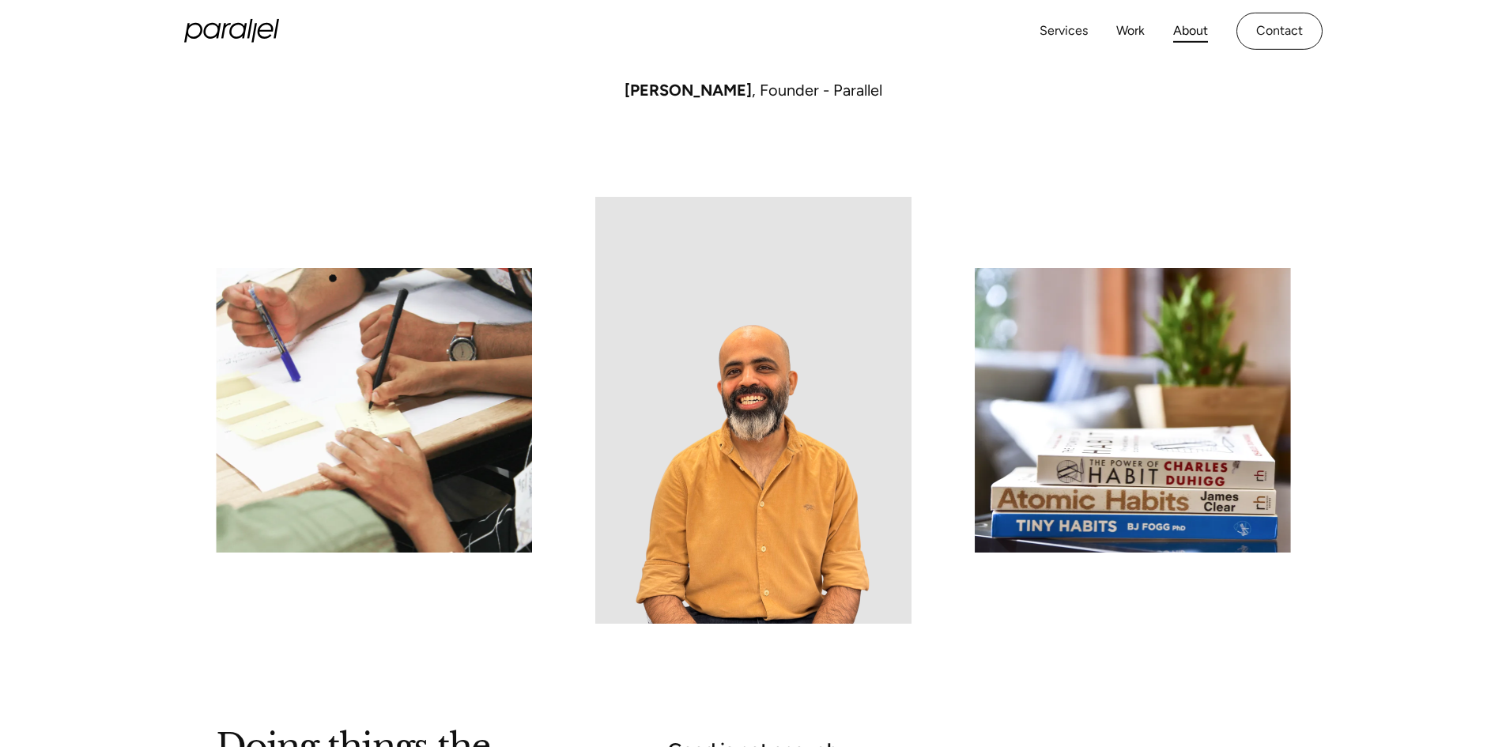
scroll to position [1337, 0]
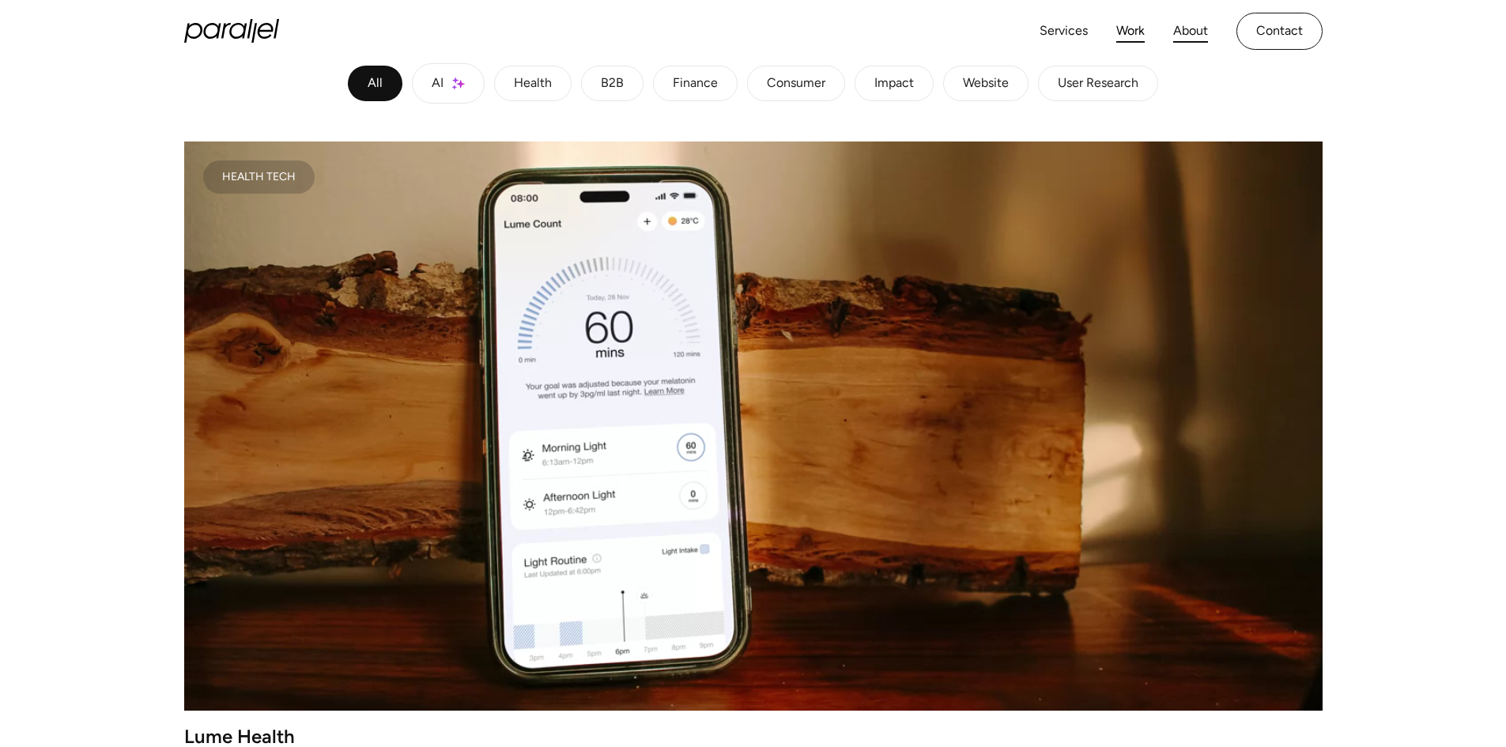
click at [1198, 37] on link "About" at bounding box center [1190, 31] width 35 height 23
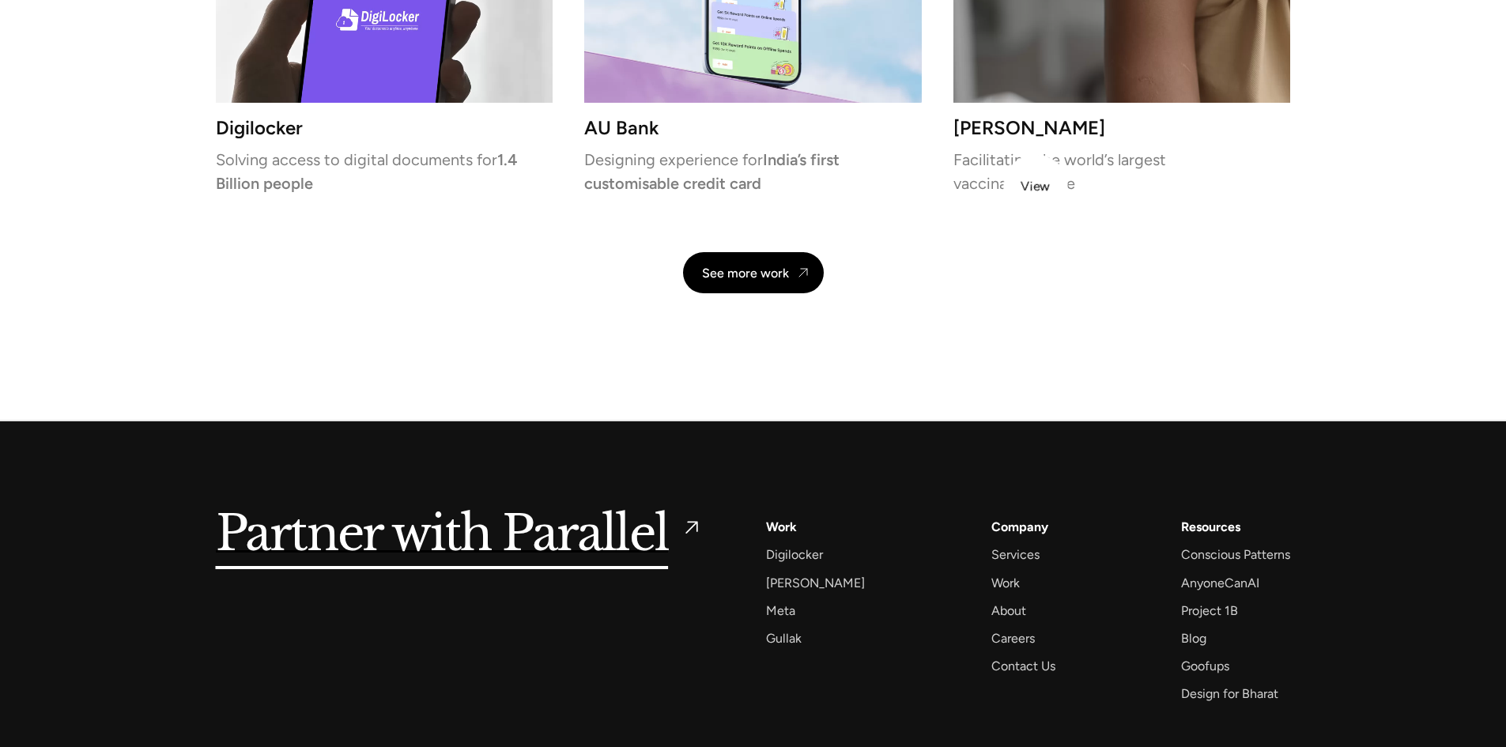
scroll to position [3791, 0]
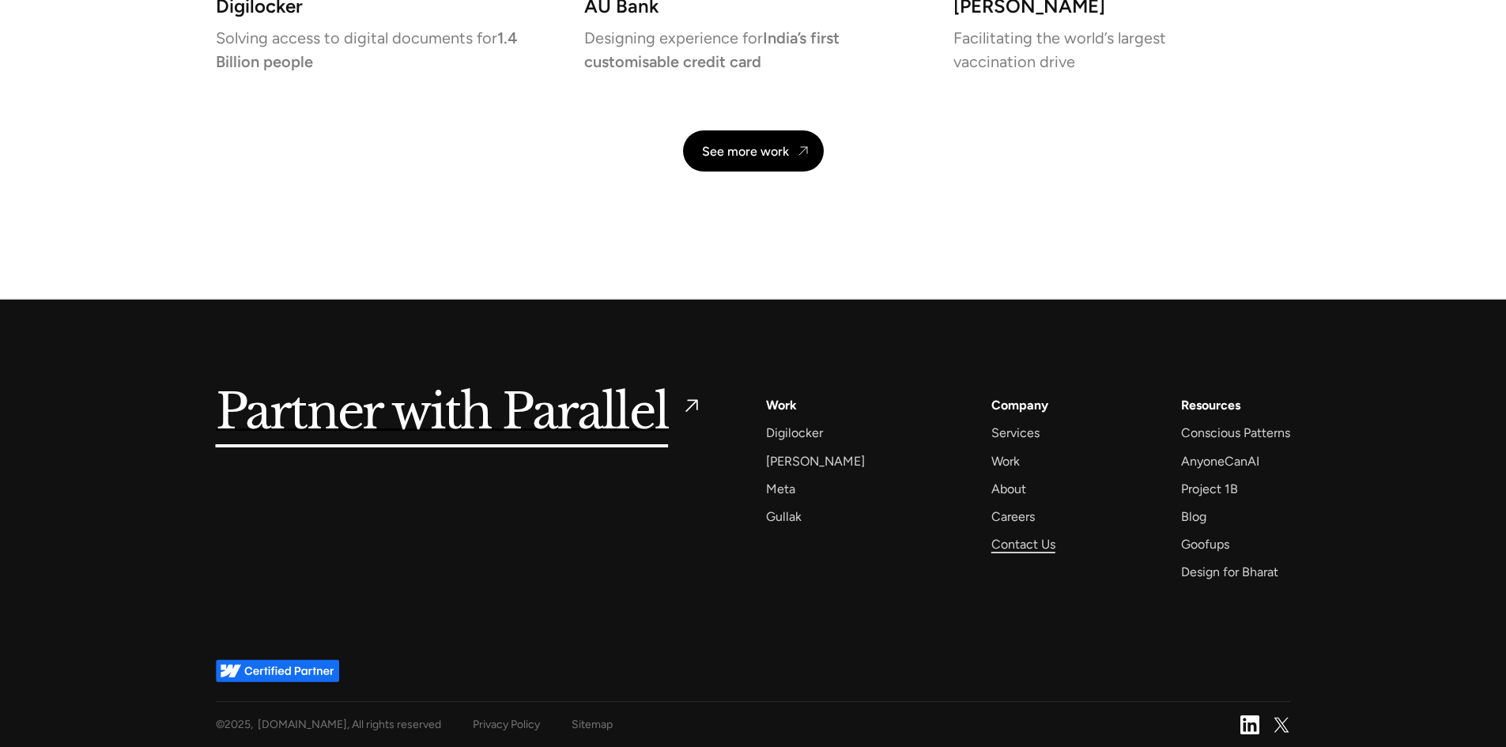
click at [992, 536] on div "Contact Us" at bounding box center [1023, 544] width 64 height 21
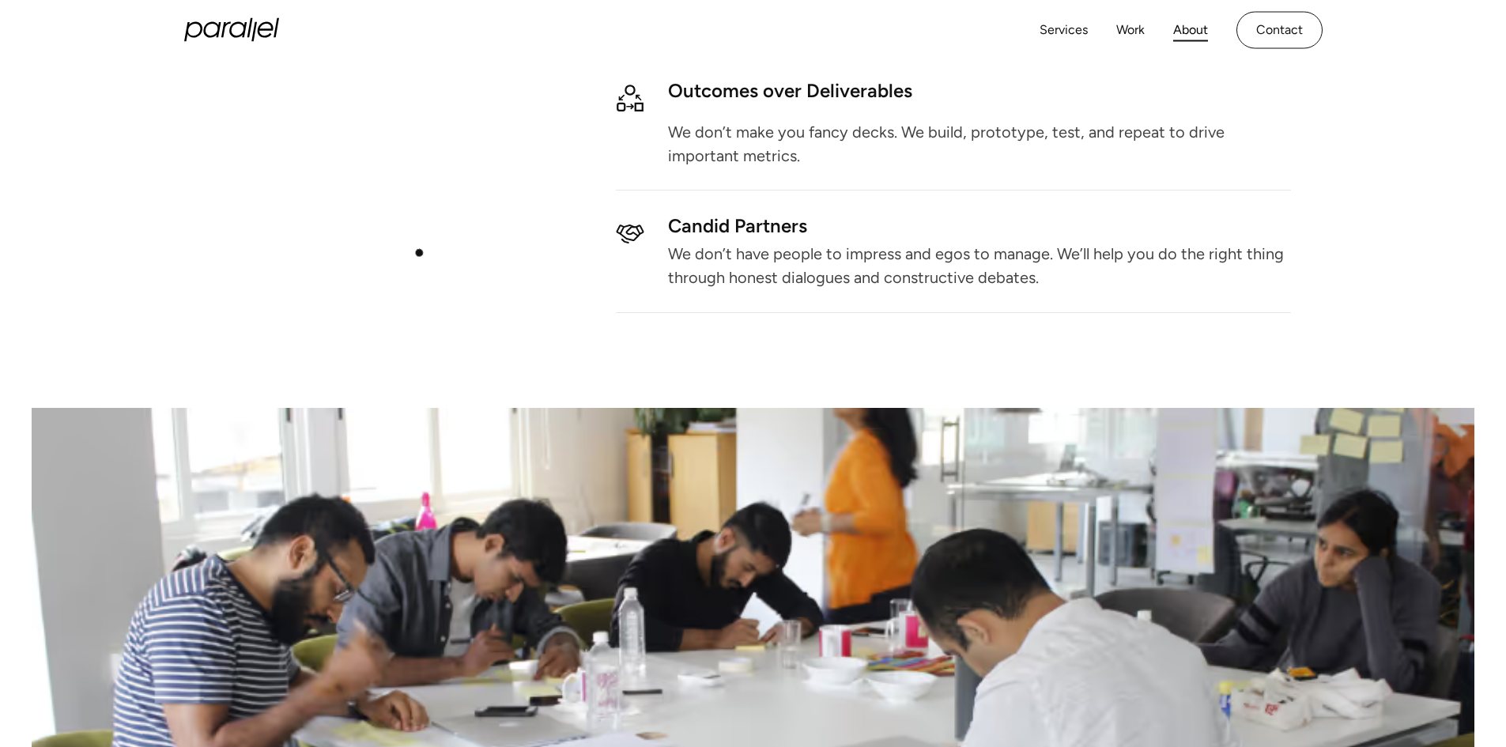
scroll to position [2206, 0]
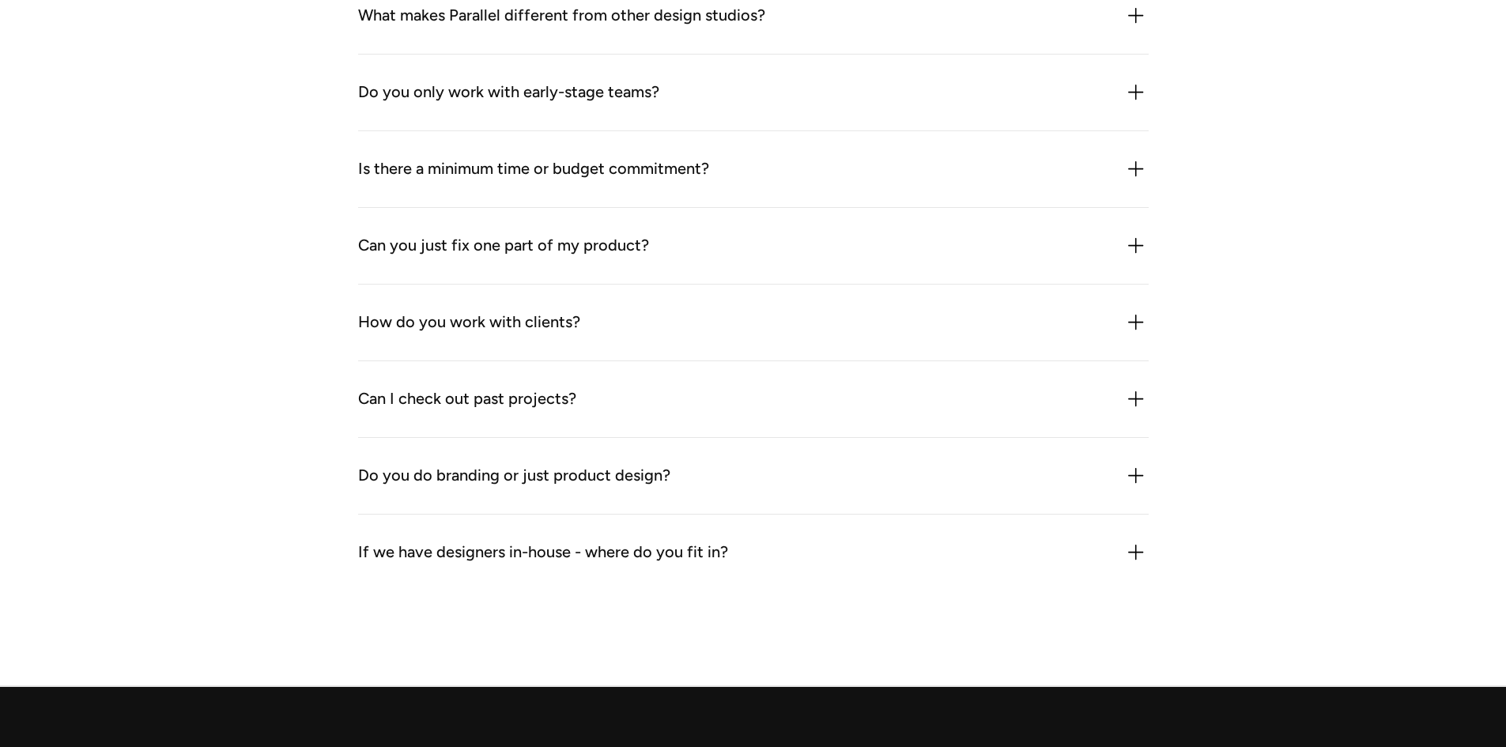
scroll to position [2055, 0]
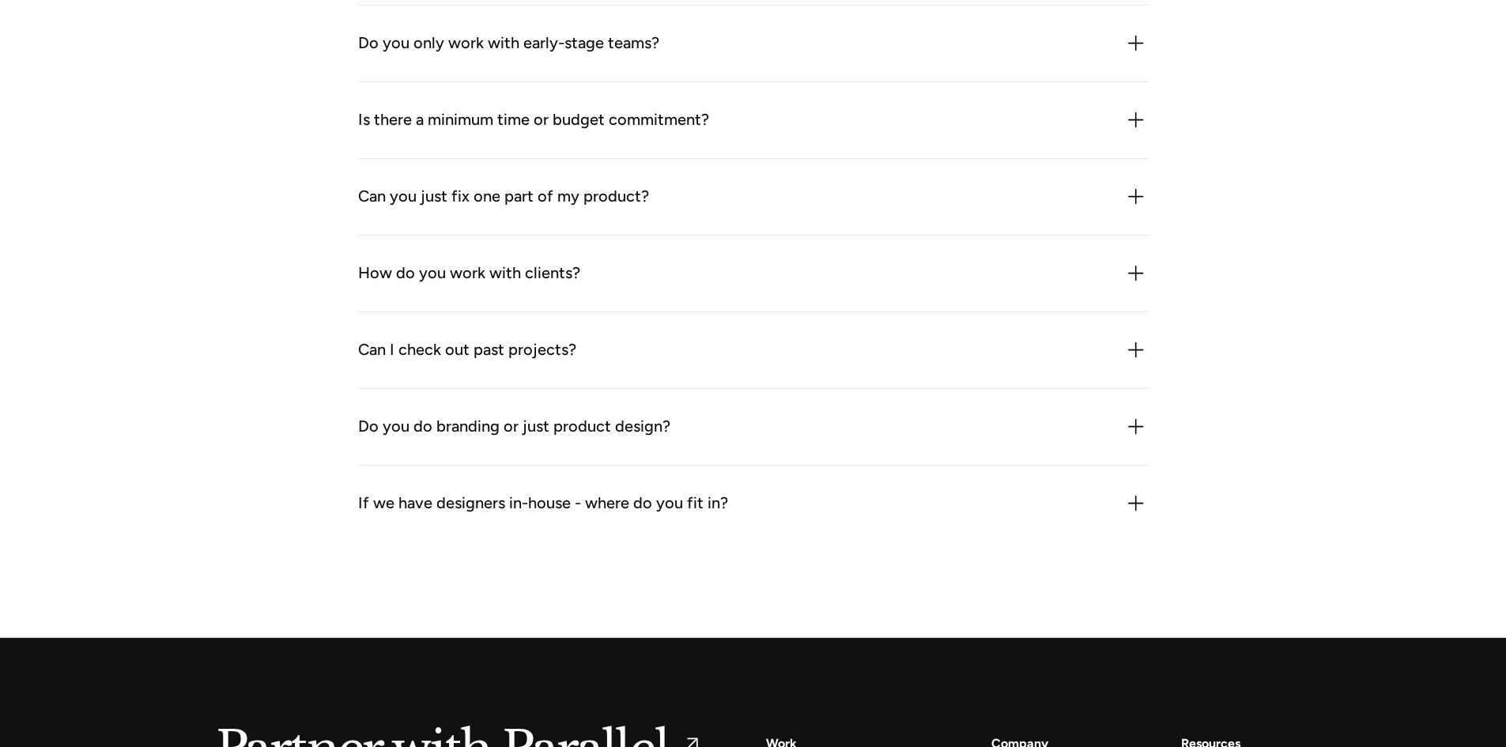
click at [1035, 443] on div "Do you do branding or just product design? We do both especially when product a…" at bounding box center [753, 427] width 790 height 77
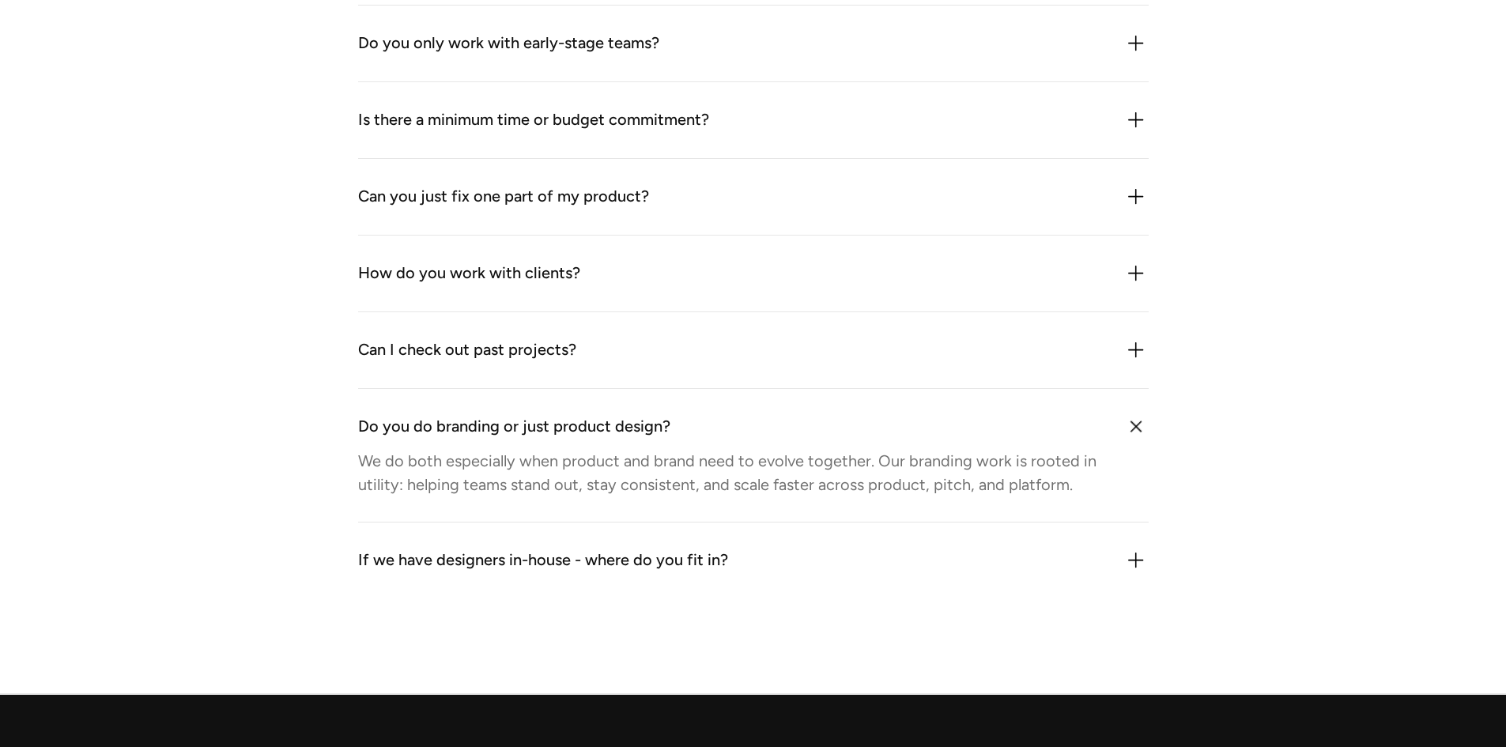
click at [851, 571] on div "If we have designers in-house - where do you fit in?" at bounding box center [753, 560] width 790 height 25
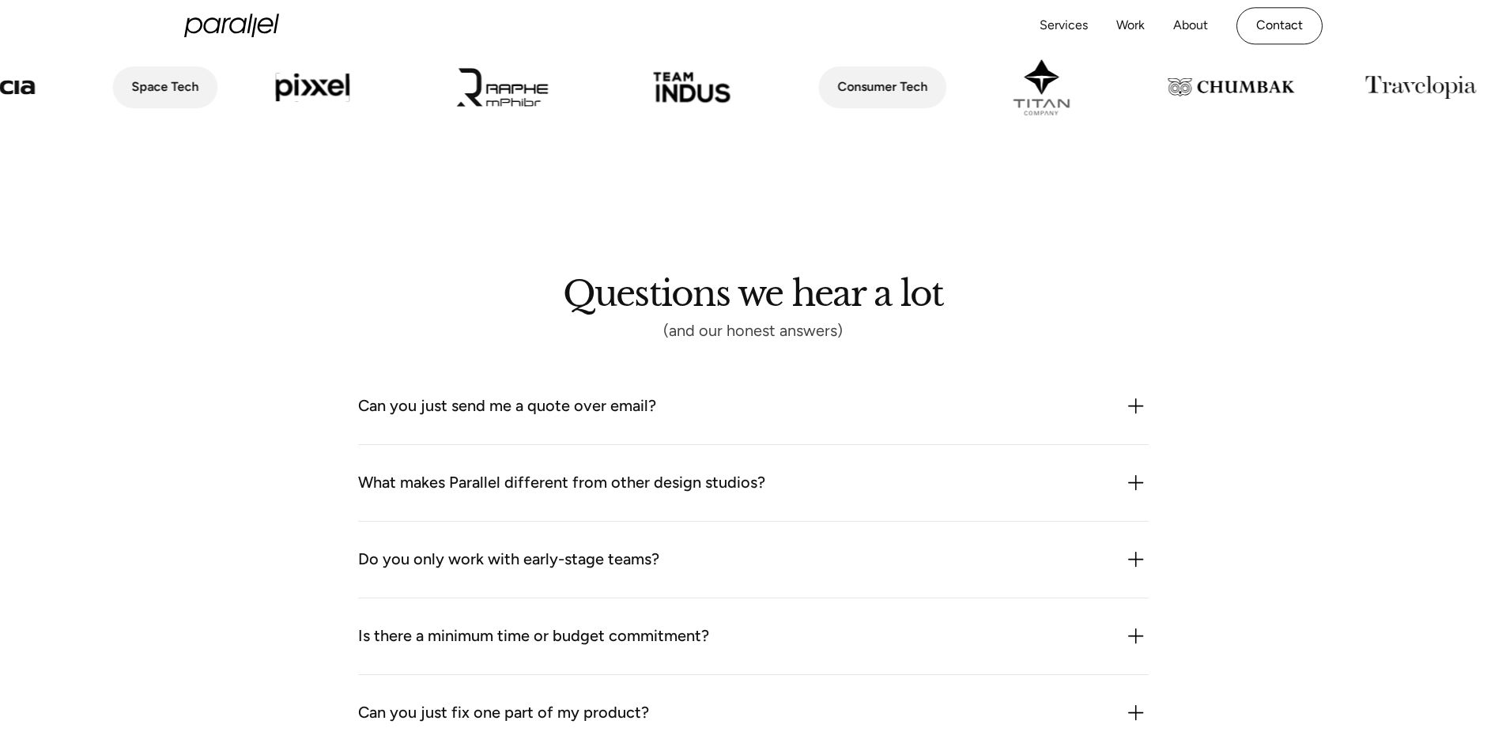
scroll to position [1423, 0]
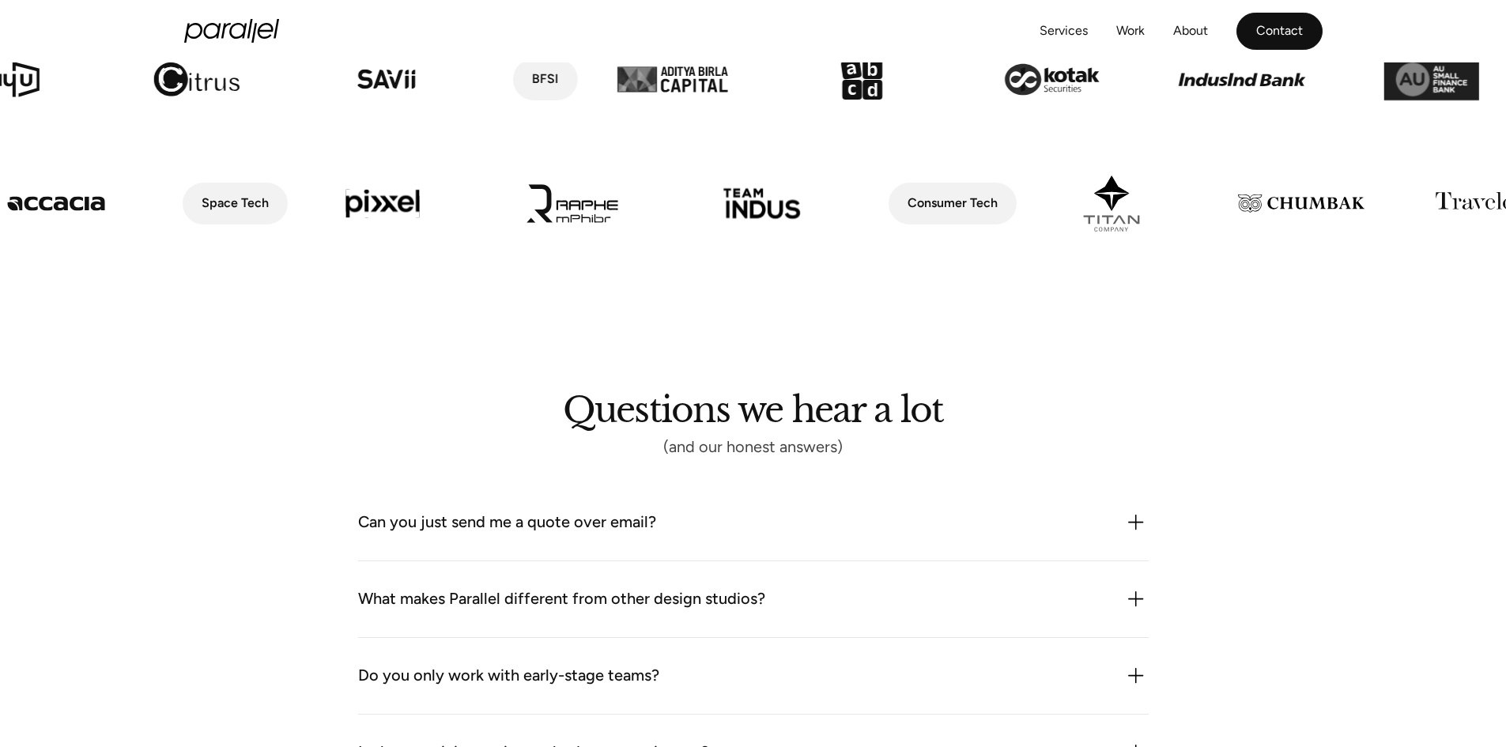
click at [1277, 35] on link "Contact" at bounding box center [1279, 31] width 86 height 37
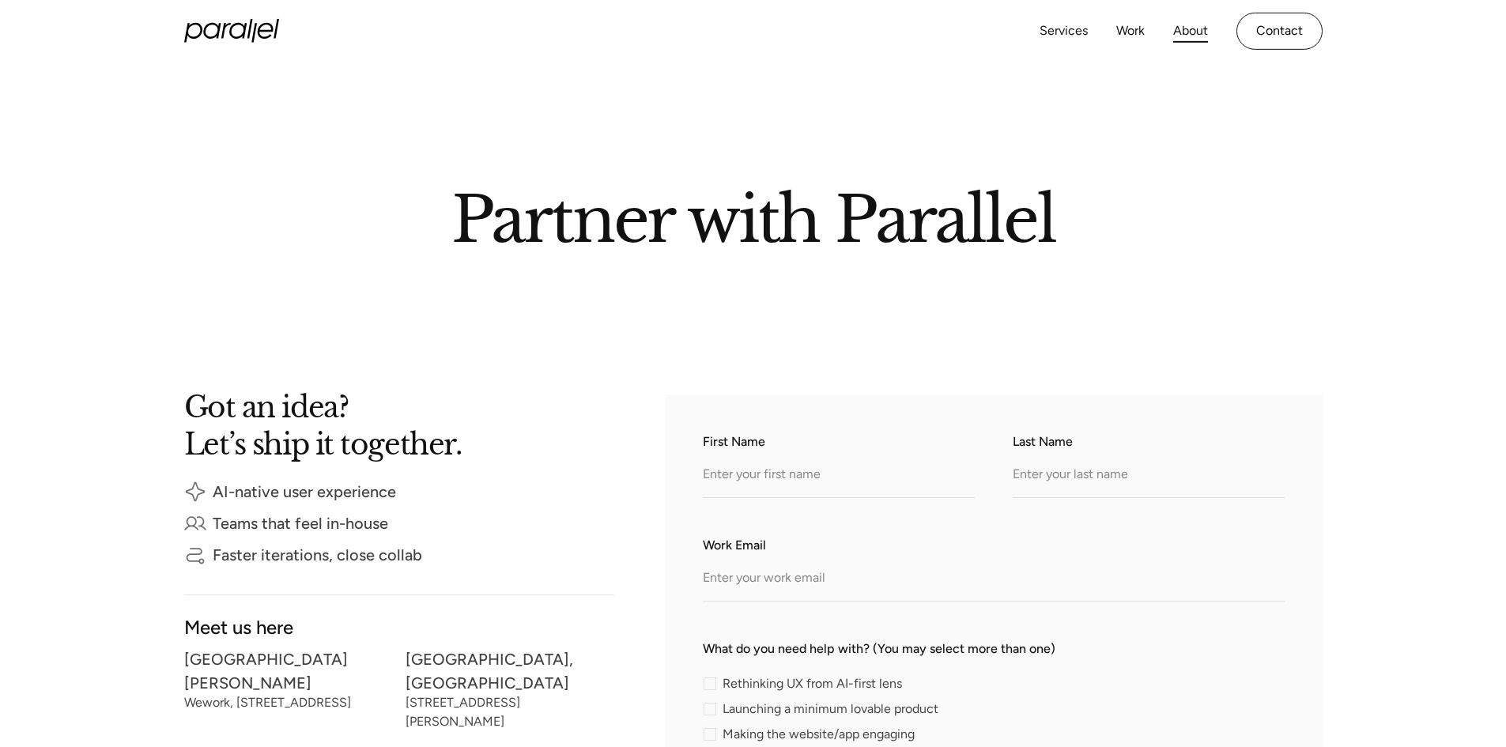
click at [1188, 28] on link "About" at bounding box center [1190, 31] width 35 height 23
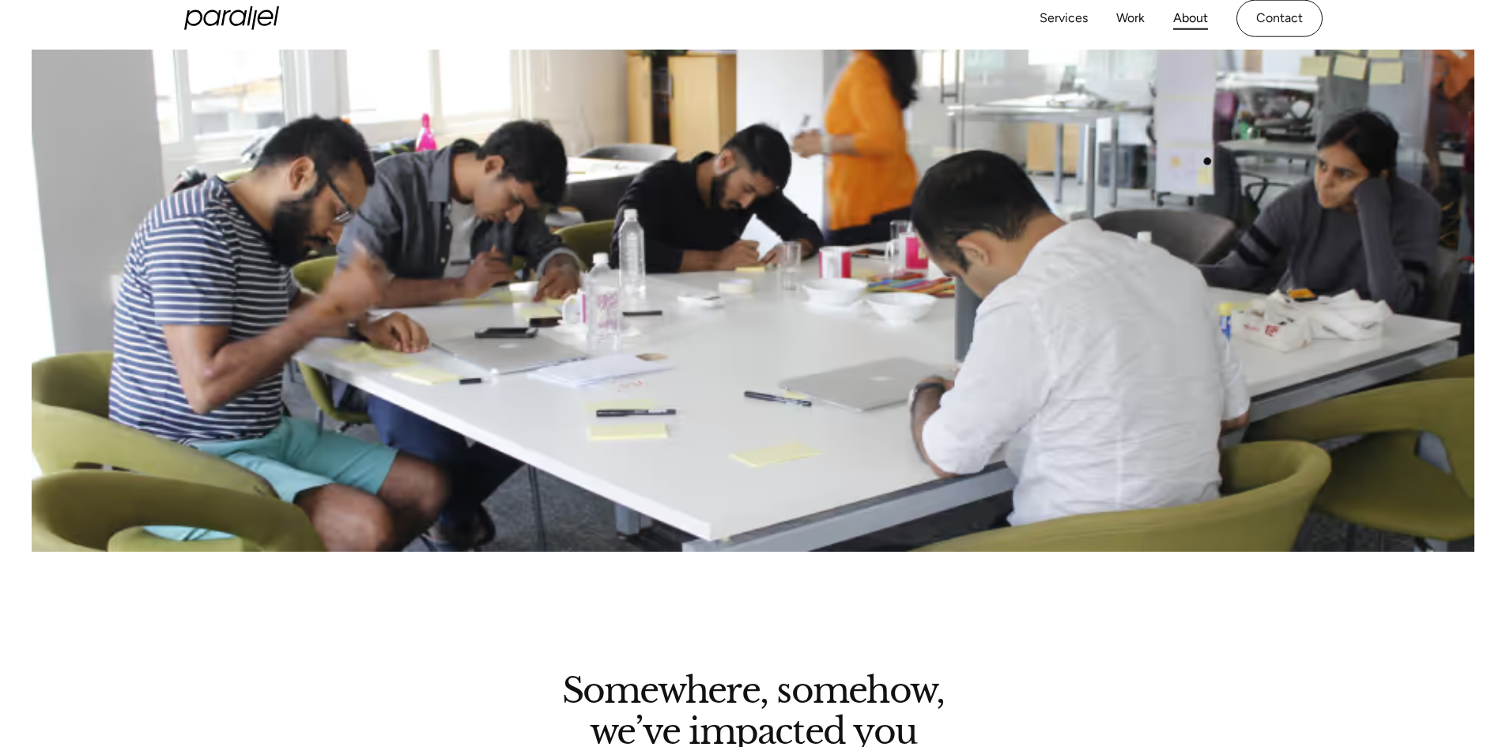
scroll to position [2609, 0]
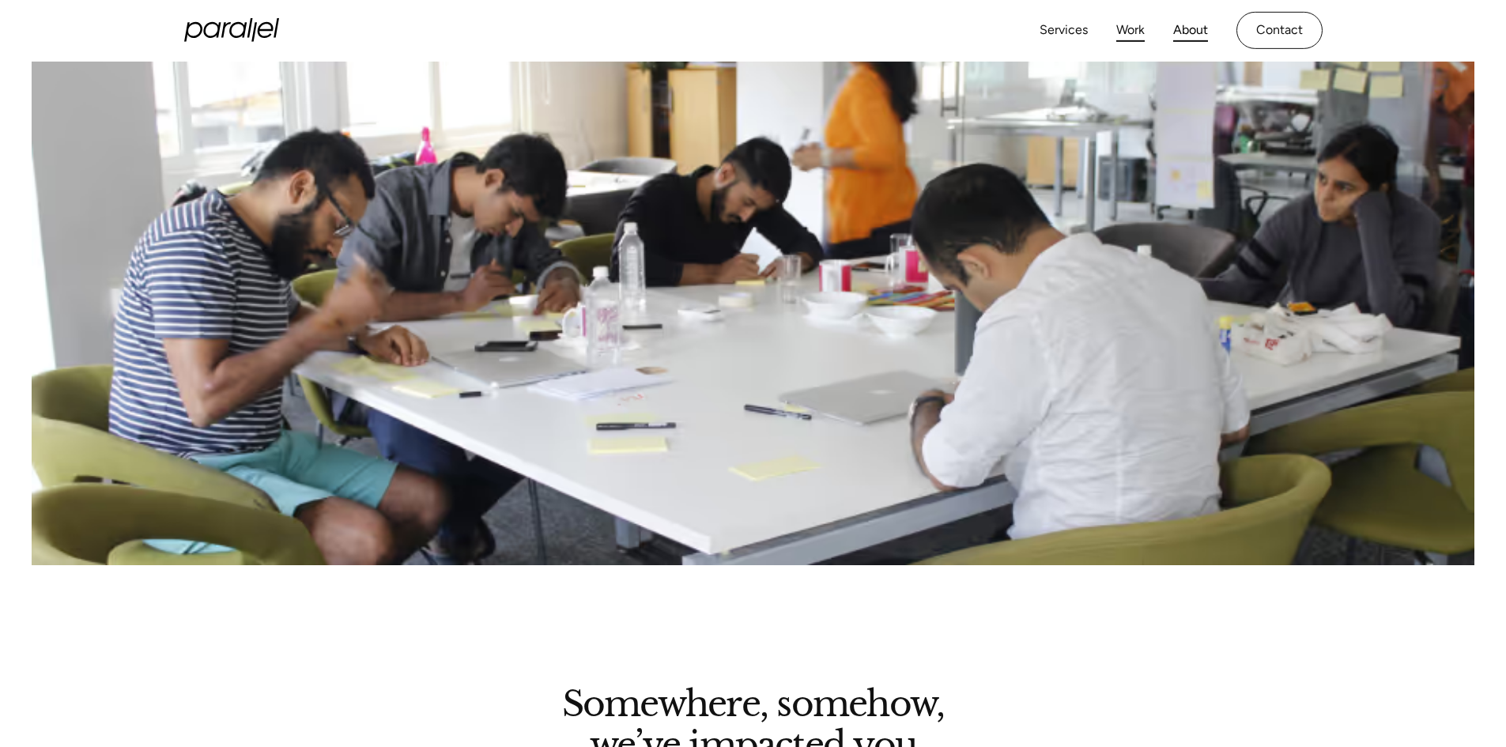
drag, startPoint x: 1130, startPoint y: 17, endPoint x: 1130, endPoint y: 27, distance: 10.3
click at [1130, 18] on div "Services Work About Careers Contact" at bounding box center [1180, 30] width 283 height 37
click at [1130, 28] on link "Work" at bounding box center [1130, 31] width 28 height 23
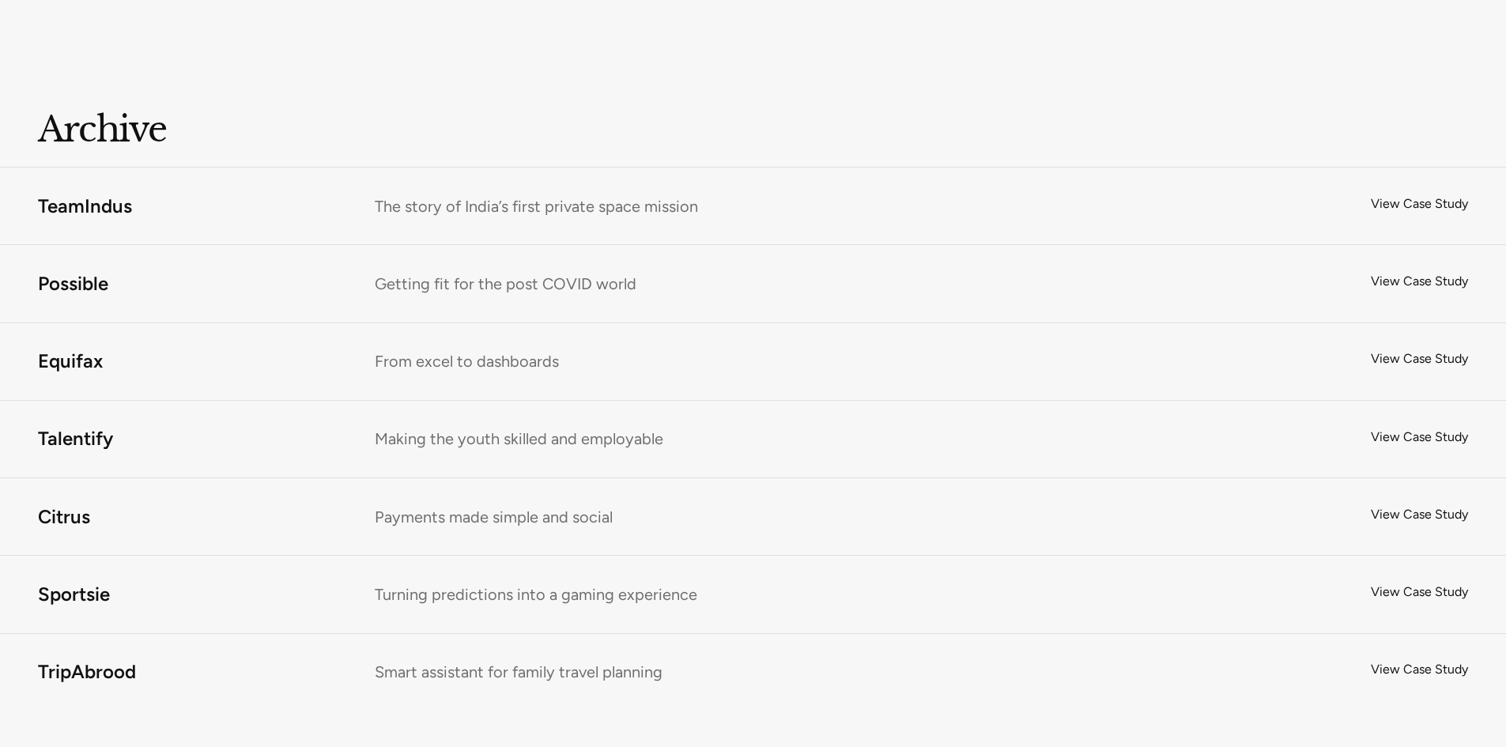
scroll to position [1107, 0]
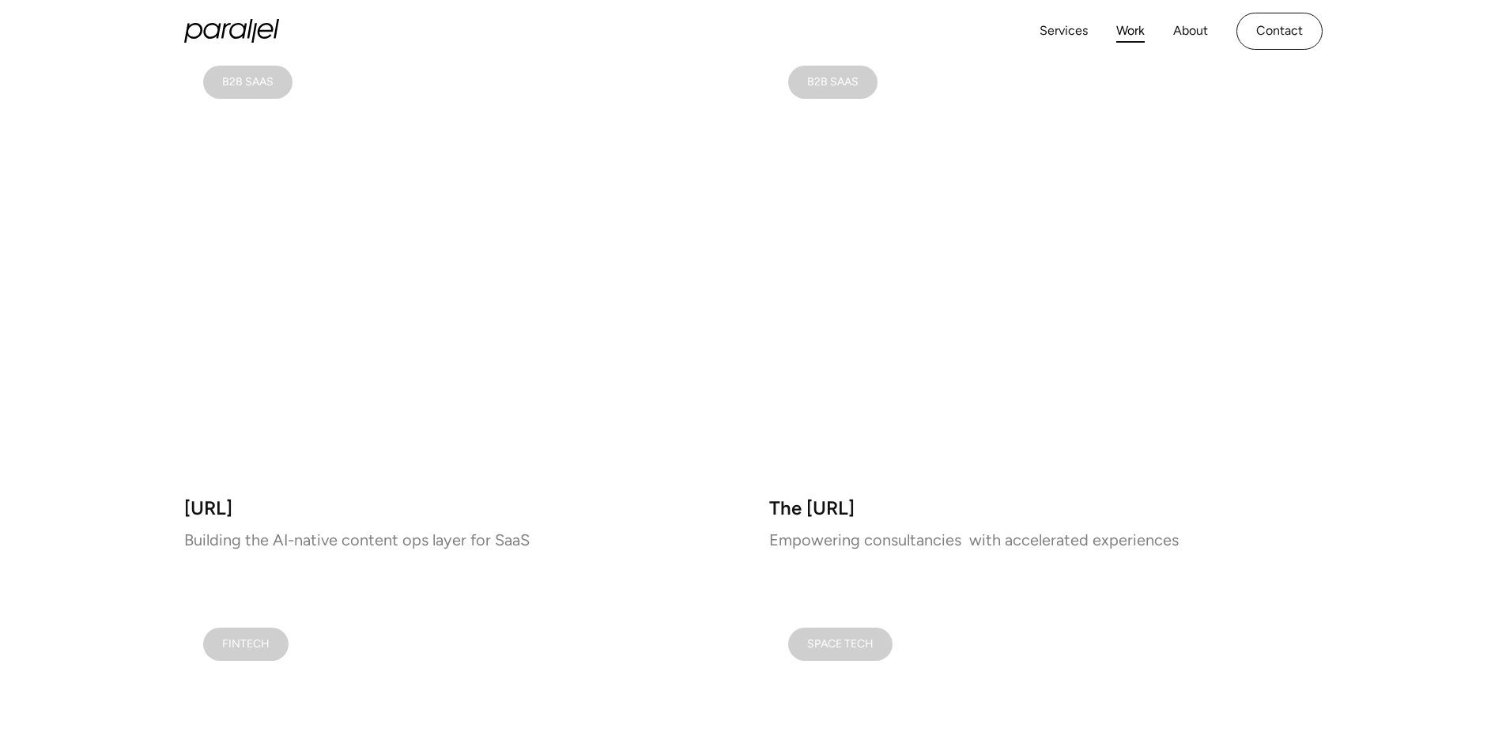
drag, startPoint x: 1511, startPoint y: 100, endPoint x: 1405, endPoint y: 717, distance: 625.5
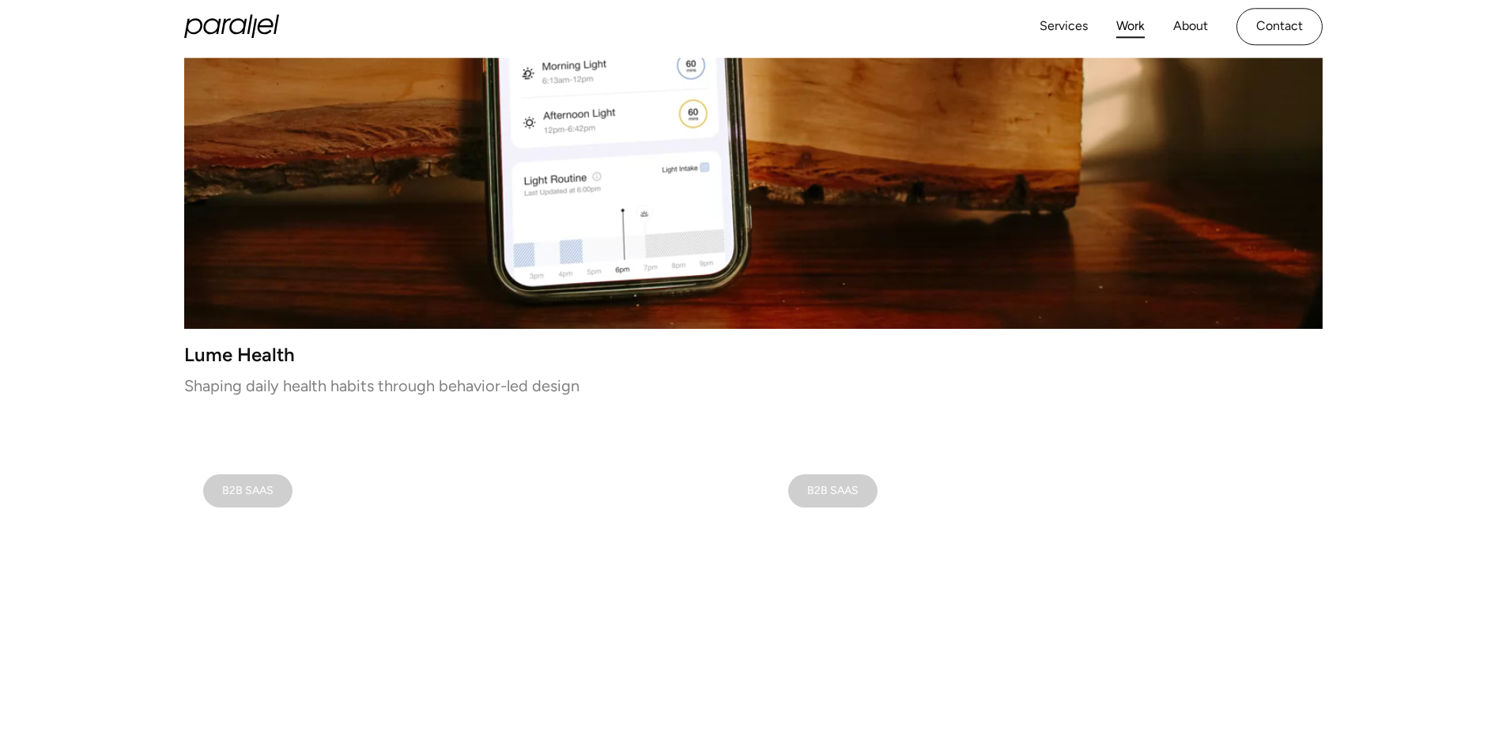
scroll to position [632, 0]
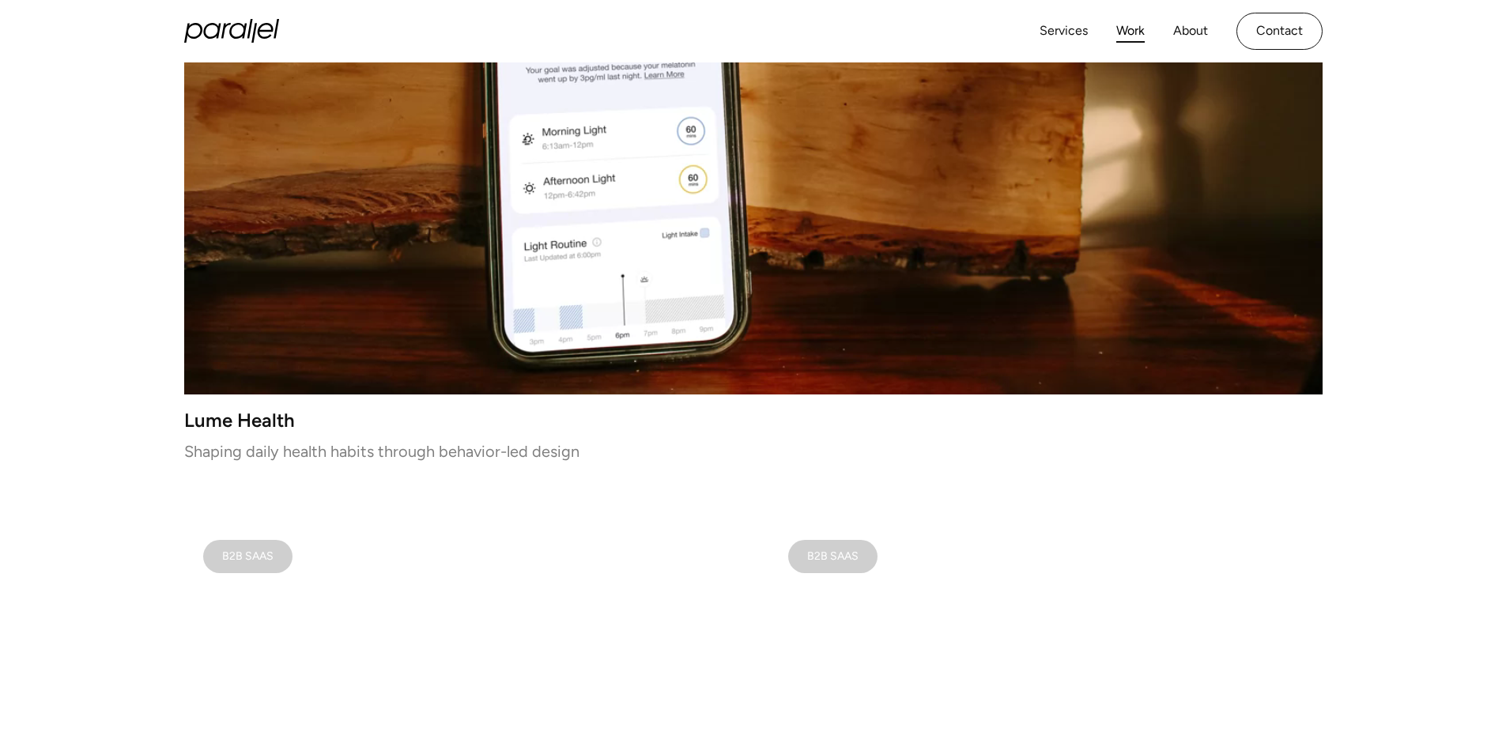
click at [1043, 47] on div "Services Work About Careers Contact" at bounding box center [1180, 31] width 283 height 37
click at [1053, 22] on link "Services" at bounding box center [1063, 31] width 48 height 23
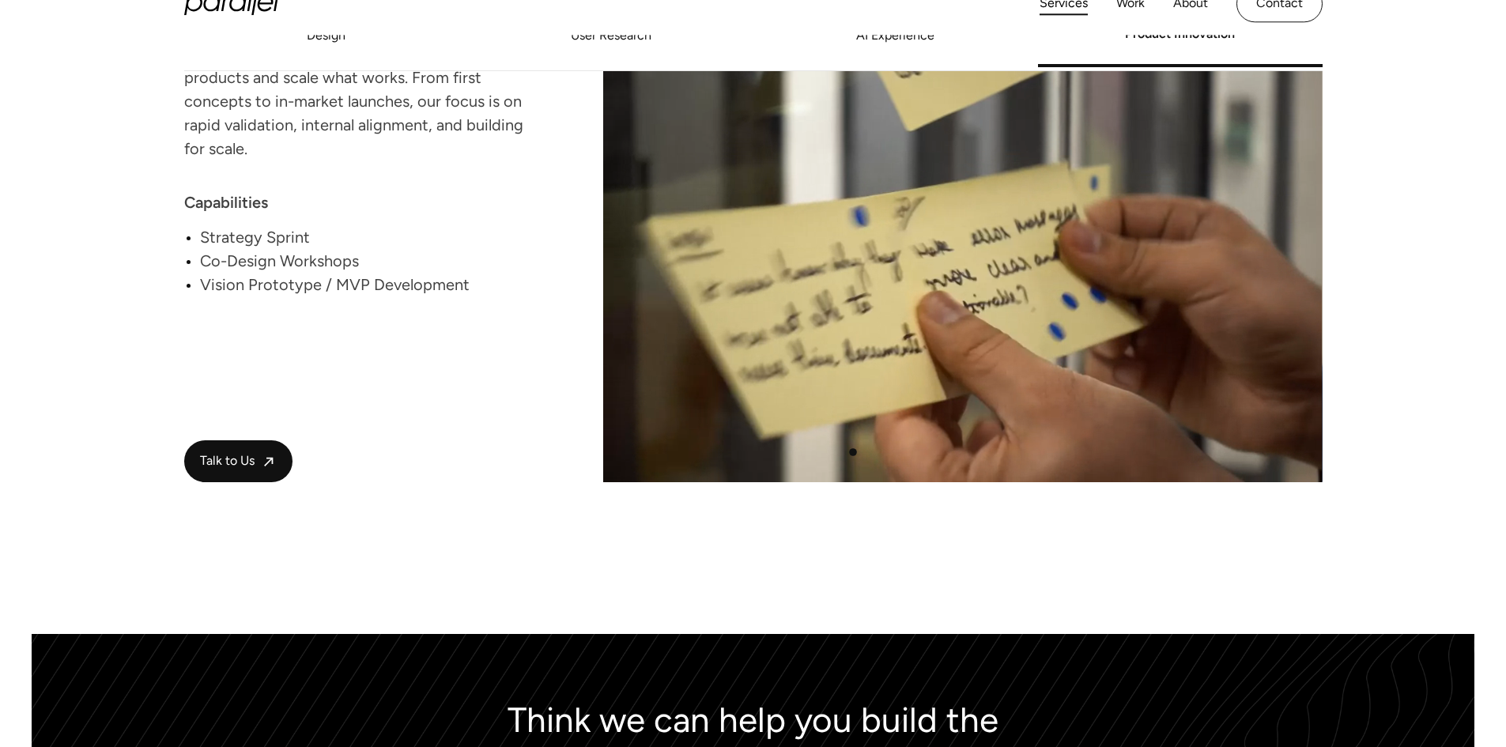
scroll to position [3238, 0]
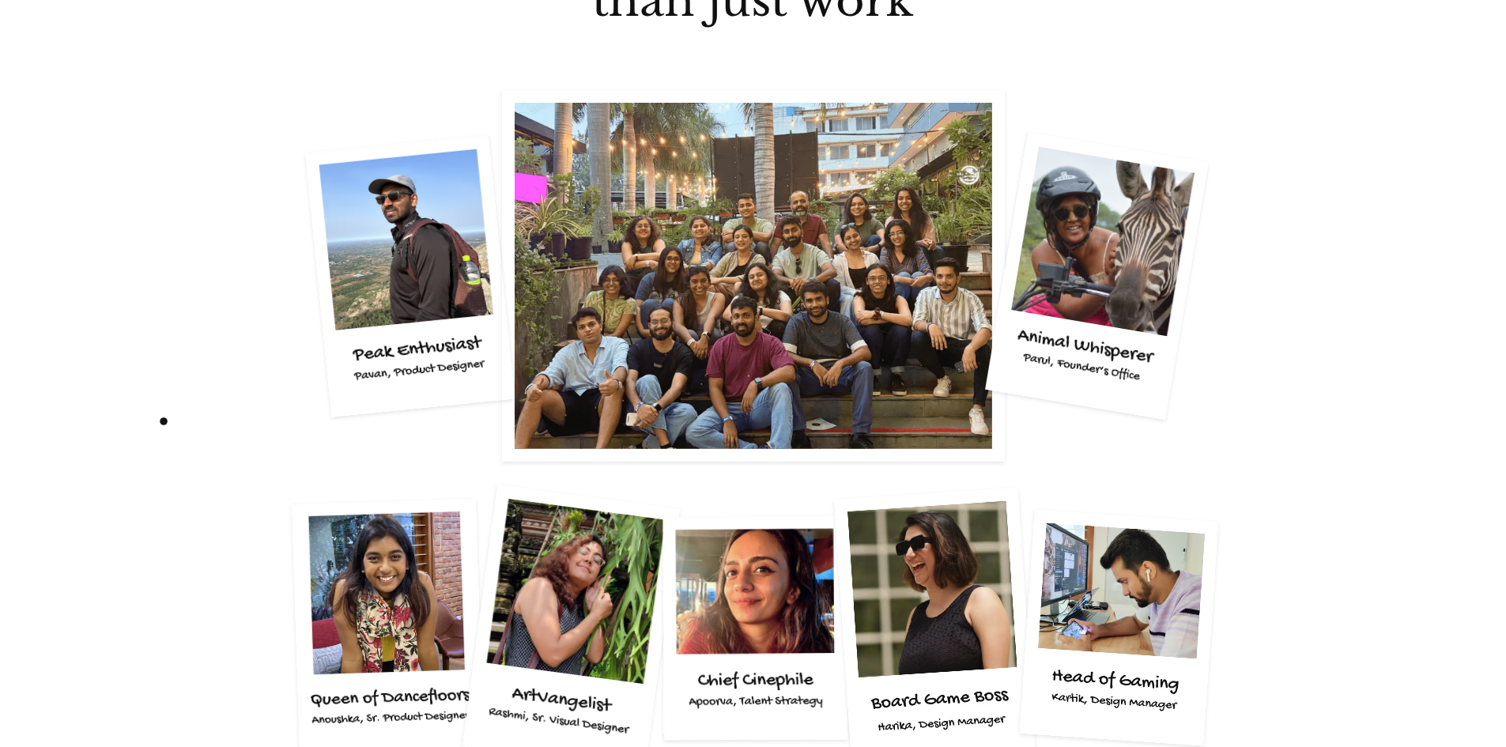
scroll to position [2925, 0]
